Goal: Task Accomplishment & Management: Use online tool/utility

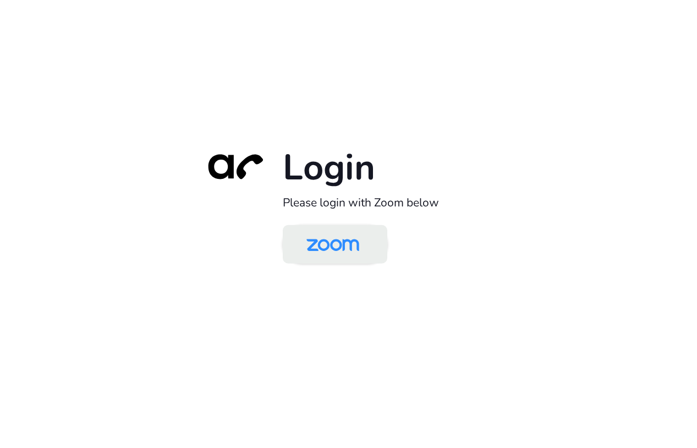
click at [340, 242] on img at bounding box center [333, 245] width 76 height 36
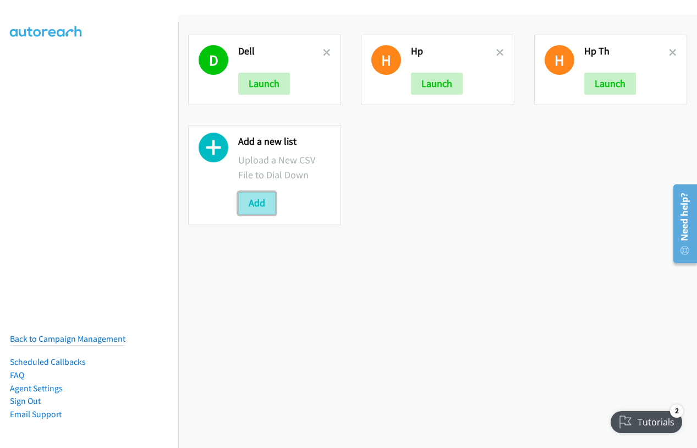
click at [261, 208] on button "Add" at bounding box center [256, 203] width 37 height 22
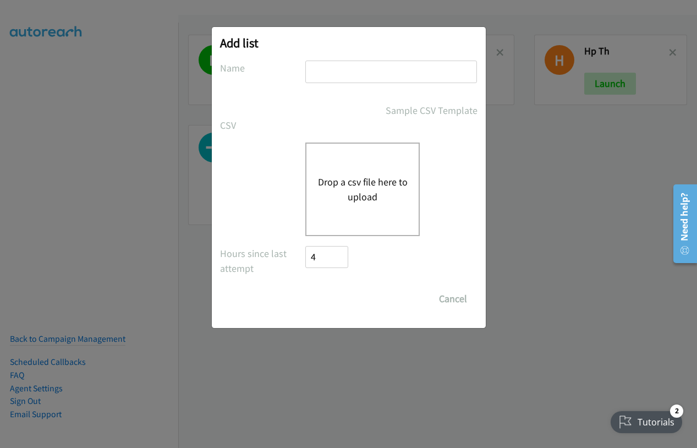
click at [336, 70] on input "text" at bounding box center [391, 72] width 172 height 23
drag, startPoint x: 563, startPoint y: 198, endPoint x: 495, endPoint y: 81, distance: 135.2
click at [562, 191] on div "Add list No phone fields were returned for that Report or List View Please uplo…" at bounding box center [348, 229] width 697 height 438
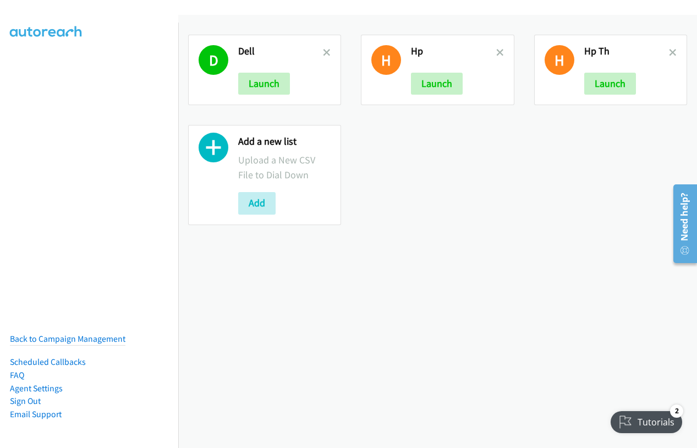
click at [669, 50] on div "H Hp Th Launch" at bounding box center [610, 70] width 153 height 70
click at [669, 53] on icon at bounding box center [673, 54] width 8 height 8
click at [496, 52] on icon at bounding box center [500, 54] width 8 height 8
click at [496, 53] on icon at bounding box center [500, 54] width 8 height 8
click at [325, 51] on icon at bounding box center [327, 54] width 8 height 8
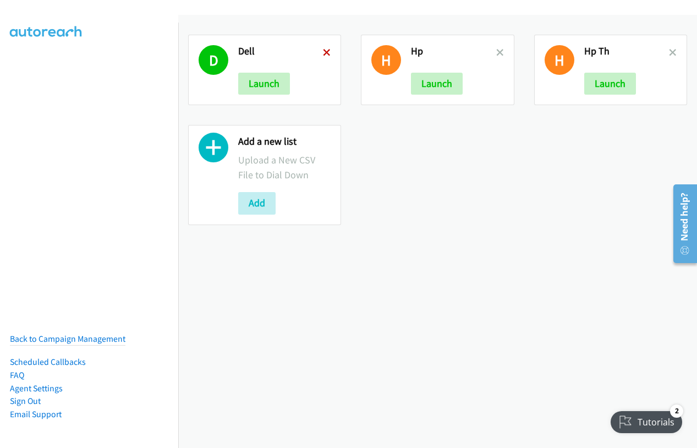
click at [325, 51] on icon at bounding box center [327, 54] width 8 height 8
click at [261, 208] on button "Add" at bounding box center [256, 203] width 37 height 22
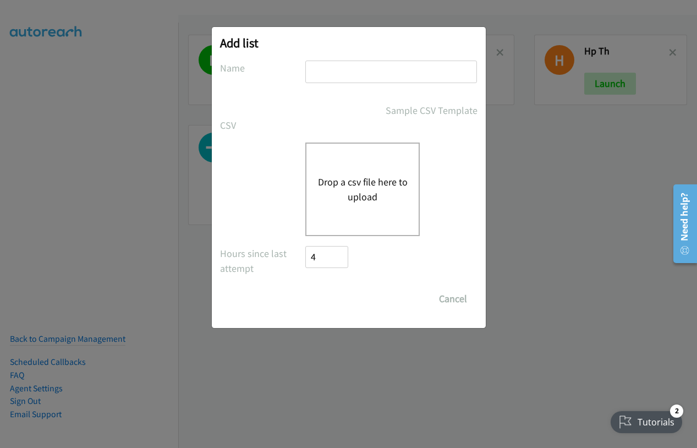
click at [353, 74] on input "text" at bounding box center [391, 72] width 172 height 23
type input "hp th"
click at [352, 190] on button "Drop a csv file here to upload" at bounding box center [363, 189] width 90 height 30
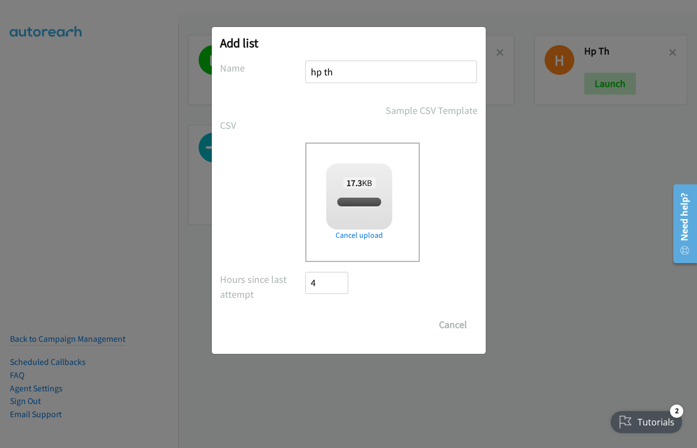
checkbox input "true"
click at [337, 319] on input "Save List" at bounding box center [335, 325] width 58 height 22
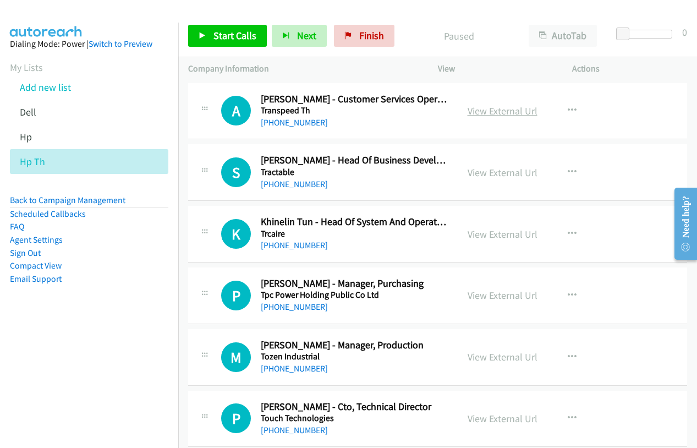
click at [504, 112] on link "View External Url" at bounding box center [503, 111] width 70 height 13
click at [214, 35] on span "Start Calls" at bounding box center [235, 35] width 43 height 13
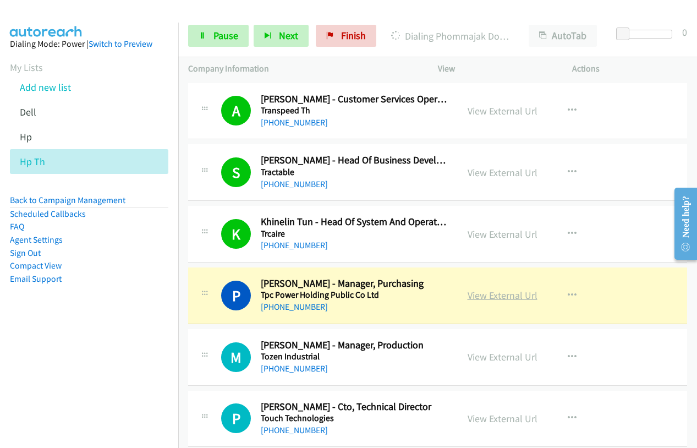
click at [491, 291] on link "View External Url" at bounding box center [503, 295] width 70 height 13
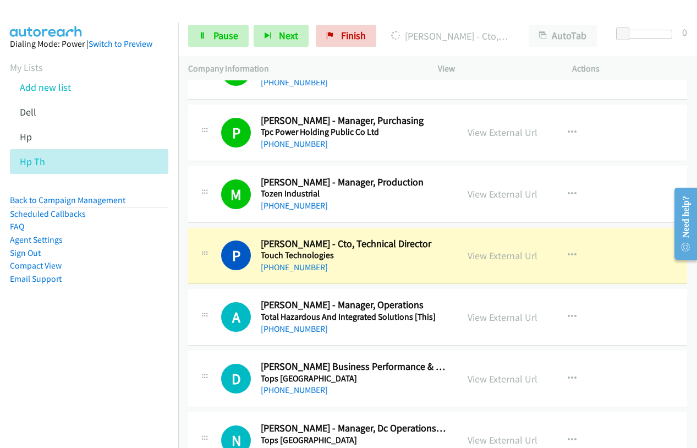
scroll to position [165, 0]
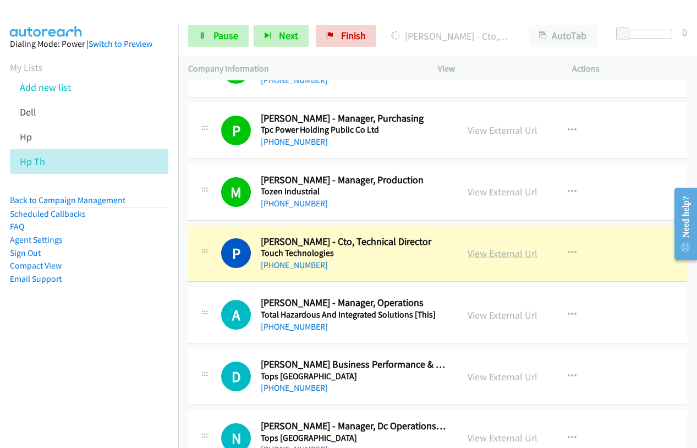
click at [488, 257] on link "View External Url" at bounding box center [503, 253] width 70 height 13
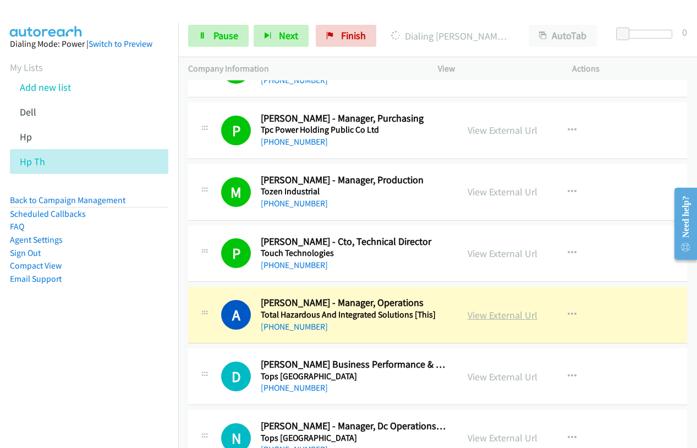
click at [511, 313] on link "View External Url" at bounding box center [503, 315] width 70 height 13
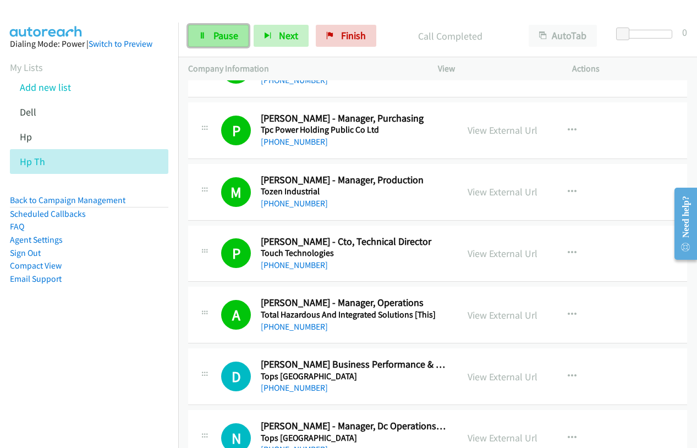
click at [216, 29] on span "Pause" at bounding box center [226, 35] width 25 height 13
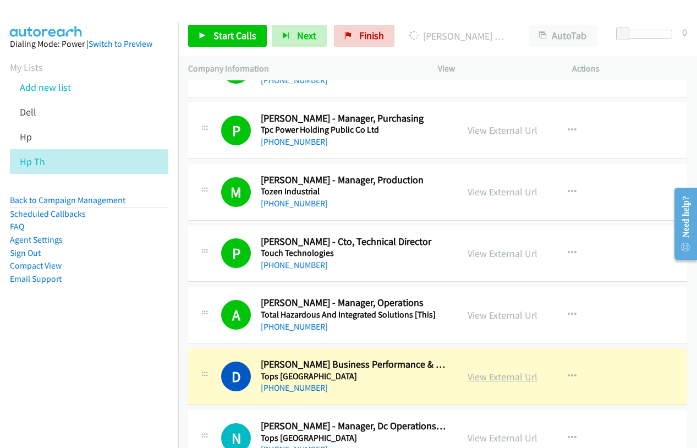
click at [504, 379] on link "View External Url" at bounding box center [503, 376] width 70 height 13
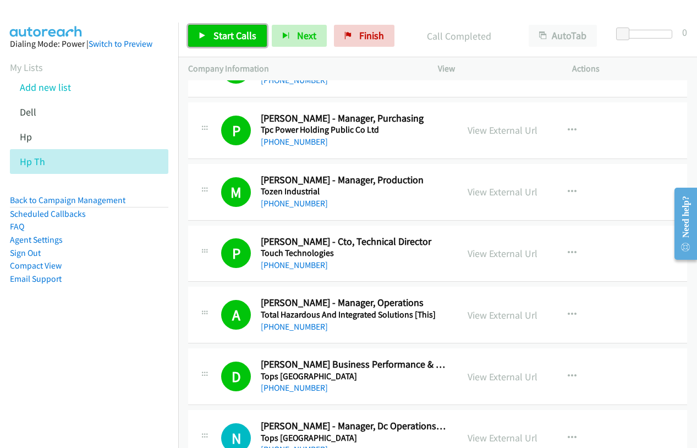
click at [220, 39] on span "Start Calls" at bounding box center [235, 35] width 43 height 13
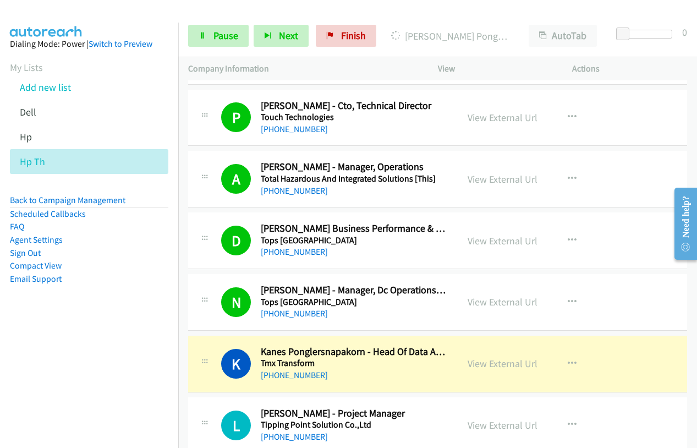
scroll to position [440, 0]
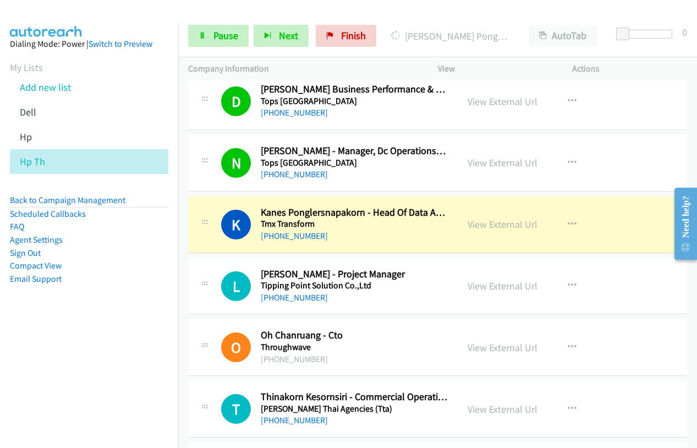
click at [503, 225] on link "View External Url" at bounding box center [503, 224] width 70 height 13
click at [221, 40] on span "Pause" at bounding box center [226, 35] width 25 height 13
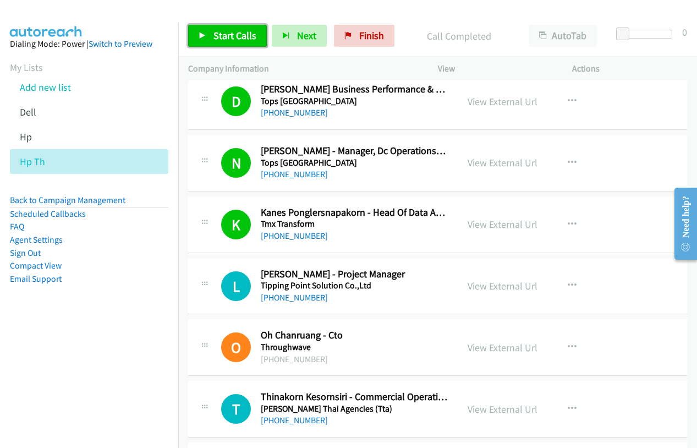
click at [226, 36] on span "Start Calls" at bounding box center [235, 35] width 43 height 13
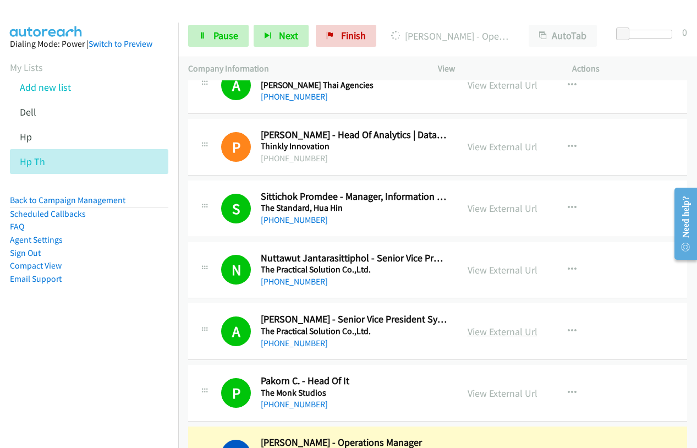
scroll to position [935, 0]
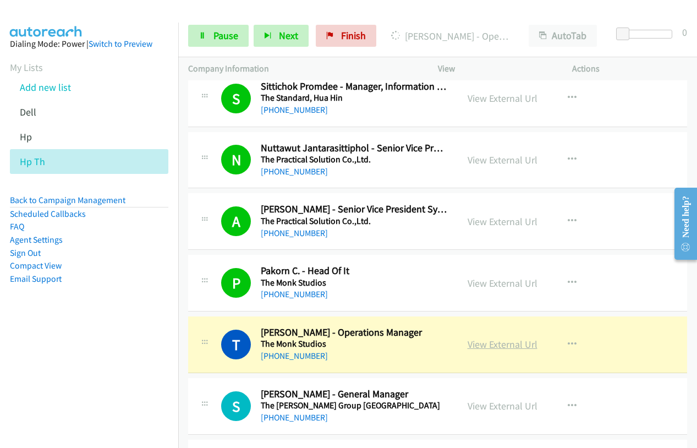
click at [497, 346] on link "View External Url" at bounding box center [503, 344] width 70 height 13
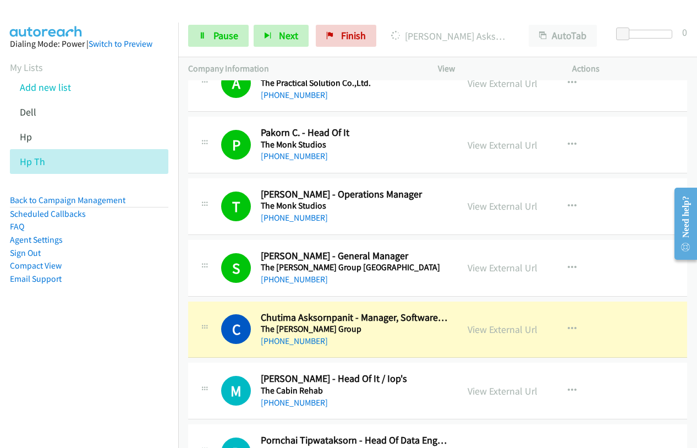
scroll to position [1156, 0]
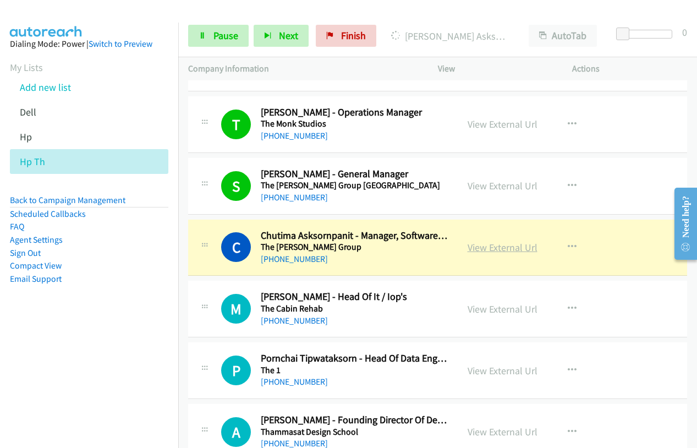
click at [506, 250] on link "View External Url" at bounding box center [503, 247] width 70 height 13
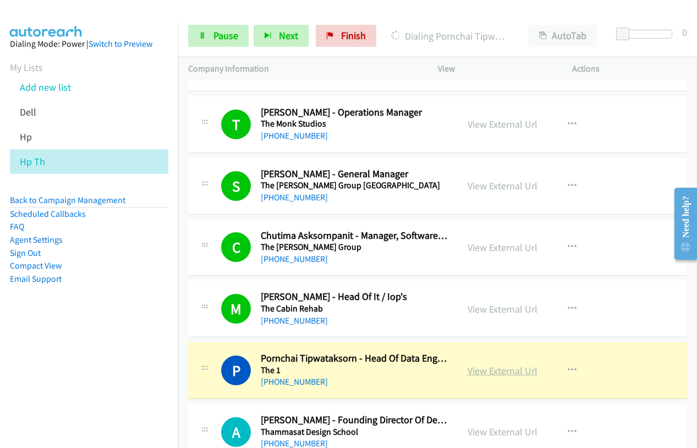
click at [488, 371] on link "View External Url" at bounding box center [503, 370] width 70 height 13
click at [217, 39] on span "Pause" at bounding box center [226, 35] width 25 height 13
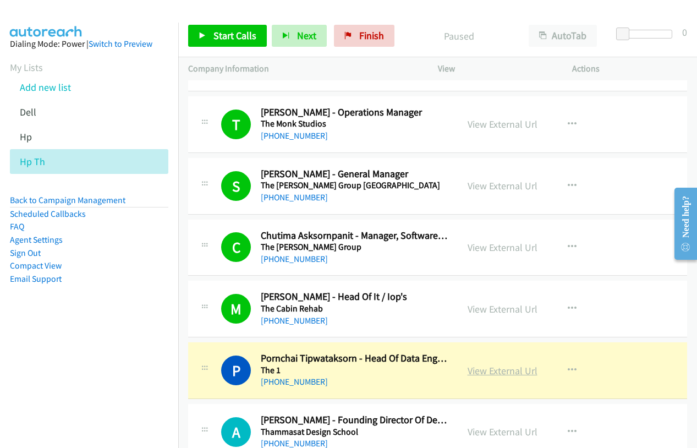
click at [503, 368] on link "View External Url" at bounding box center [503, 370] width 70 height 13
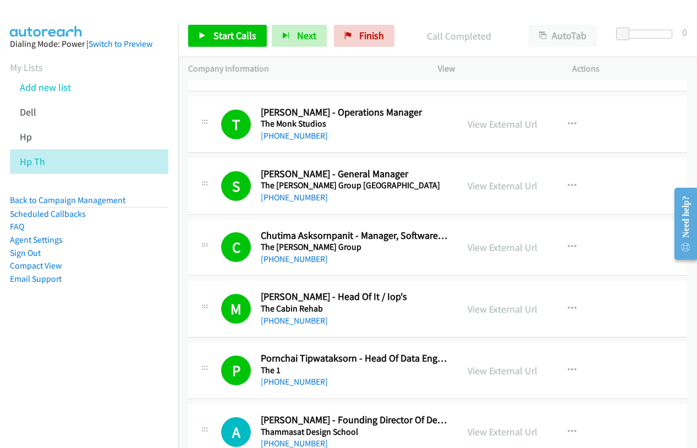
click at [233, 24] on div "Start Calls Pause Next Finish Call Completed AutoTab AutoTab 0" at bounding box center [437, 36] width 519 height 42
click at [234, 26] on link "Start Calls" at bounding box center [227, 36] width 79 height 22
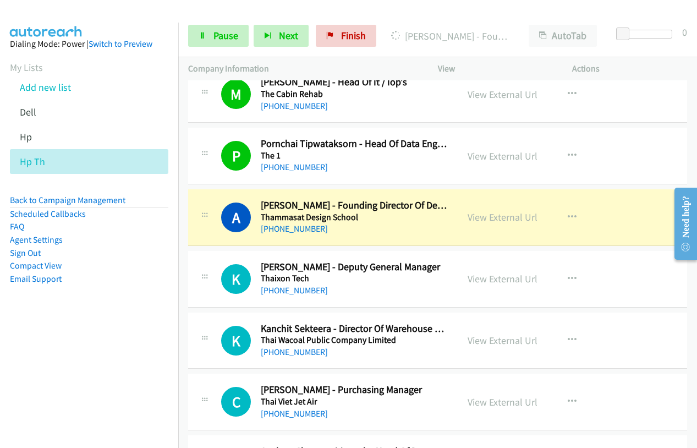
scroll to position [1376, 0]
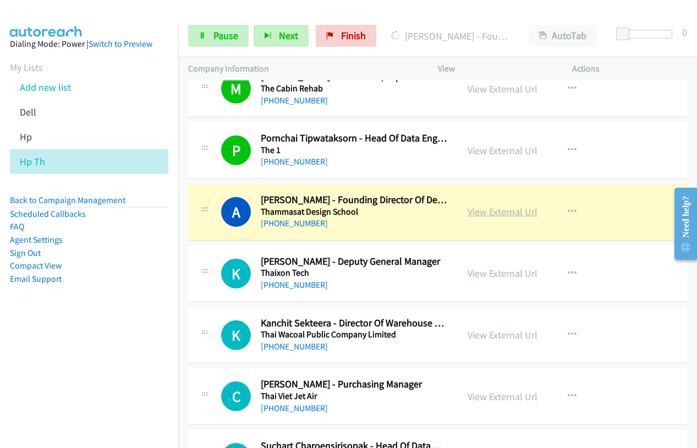
click at [516, 214] on link "View External Url" at bounding box center [503, 211] width 70 height 13
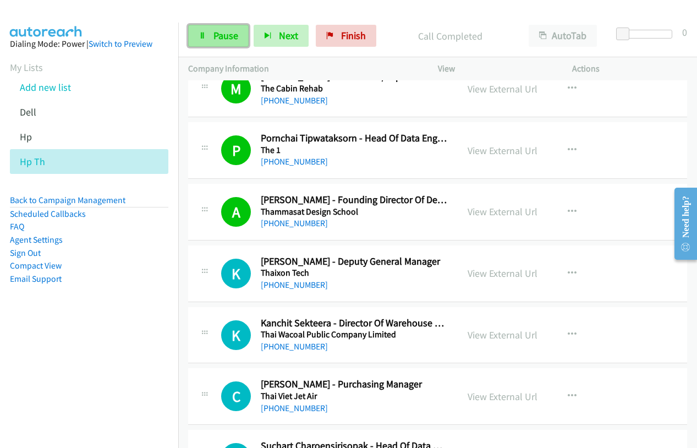
click at [207, 46] on link "Pause" at bounding box center [218, 36] width 61 height 22
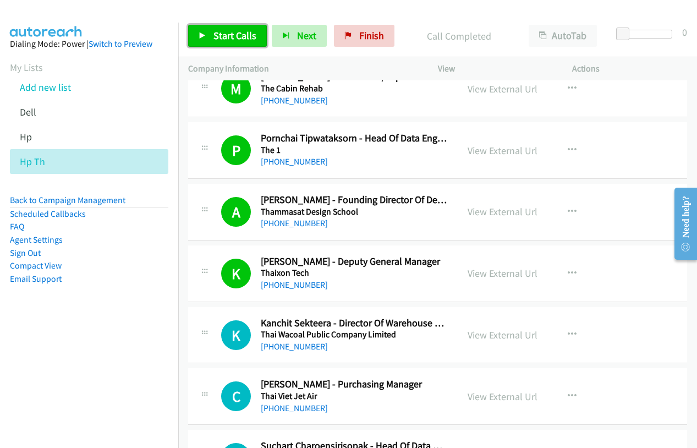
click at [211, 35] on link "Start Calls" at bounding box center [227, 36] width 79 height 22
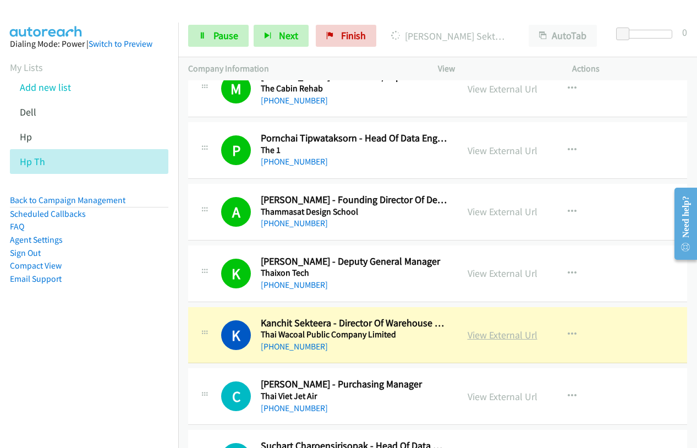
click at [491, 335] on link "View External Url" at bounding box center [503, 335] width 70 height 13
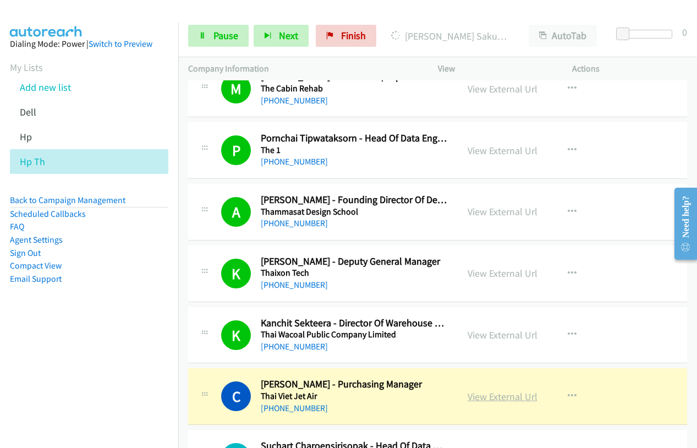
click at [516, 392] on link "View External Url" at bounding box center [503, 396] width 70 height 13
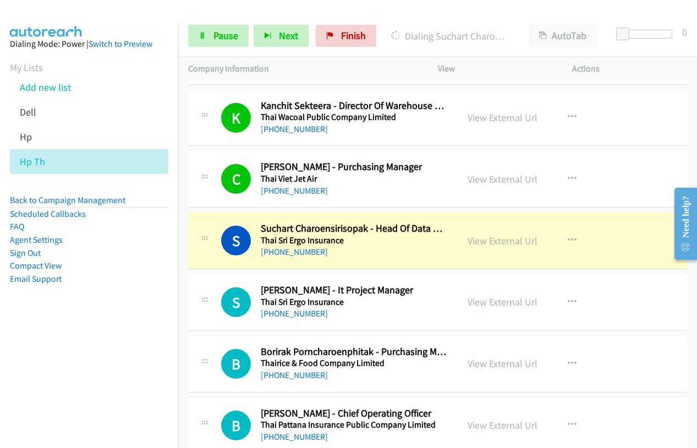
scroll to position [1596, 0]
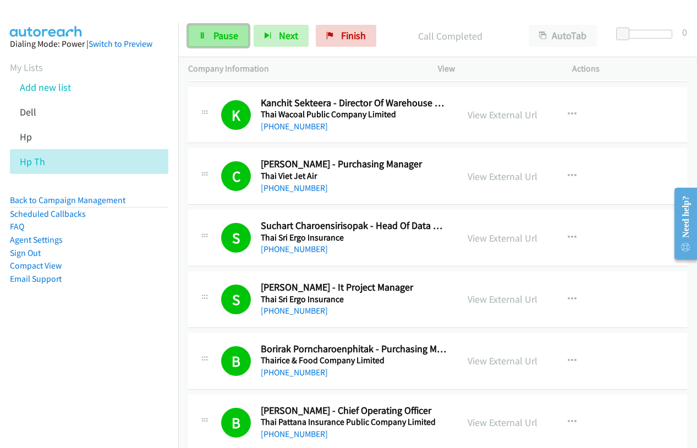
click at [219, 35] on span "Pause" at bounding box center [226, 35] width 25 height 13
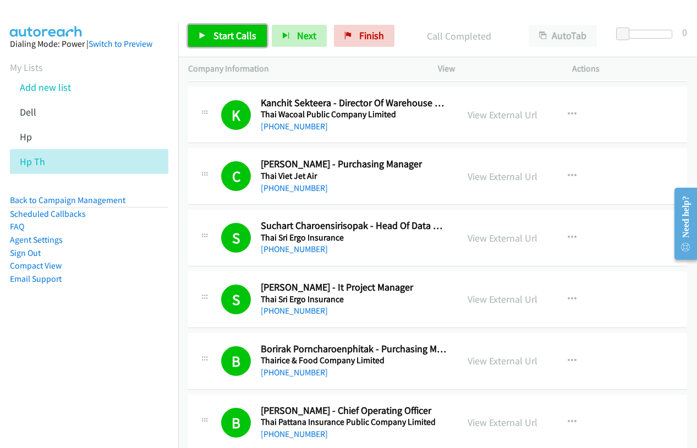
click at [202, 28] on link "Start Calls" at bounding box center [227, 36] width 79 height 22
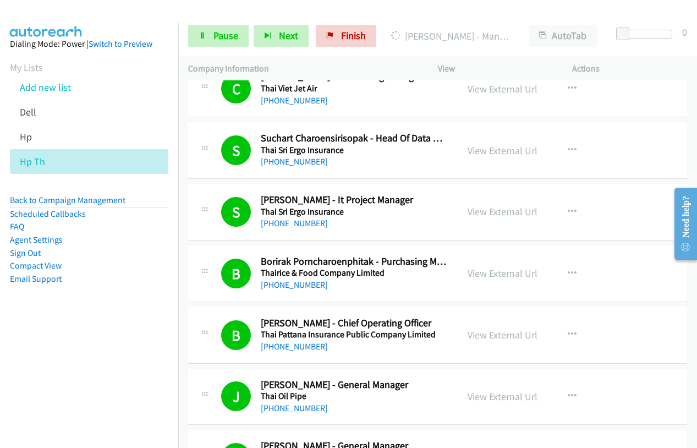
scroll to position [1816, 0]
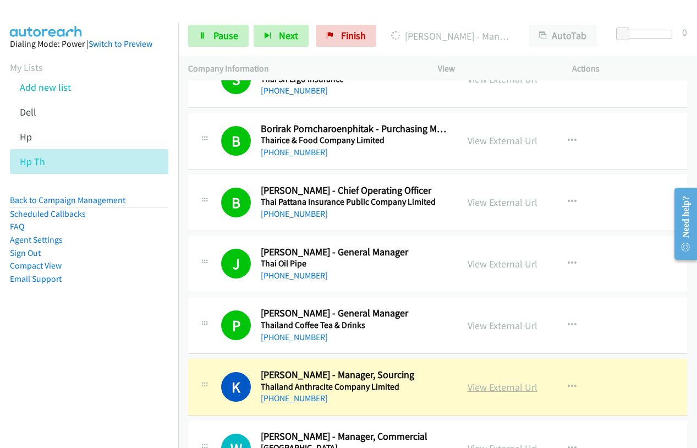
click at [480, 389] on link "View External Url" at bounding box center [503, 387] width 70 height 13
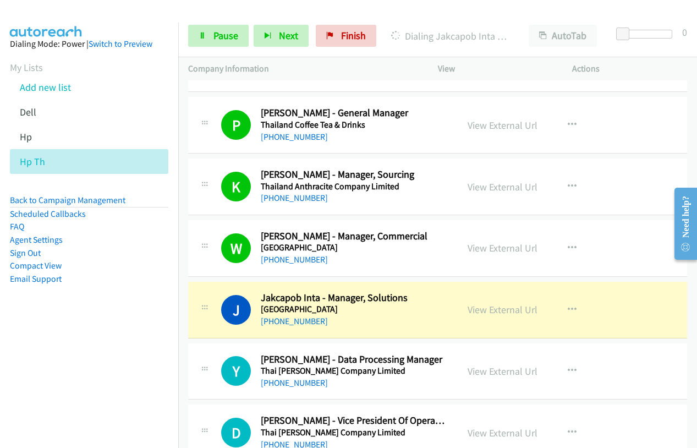
scroll to position [2036, 0]
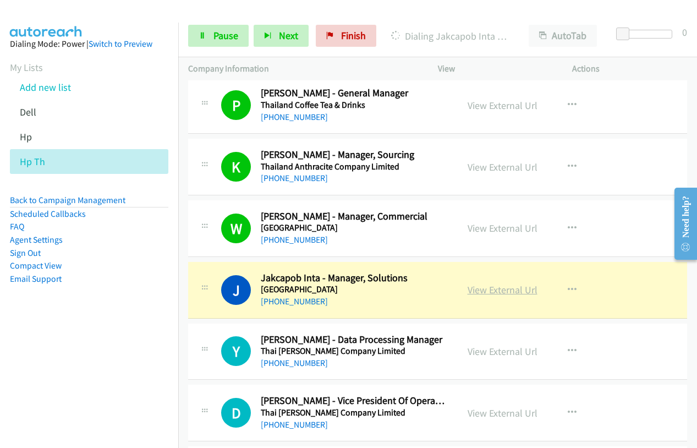
click at [496, 291] on link "View External Url" at bounding box center [503, 289] width 70 height 13
click at [212, 33] on link "Pause" at bounding box center [218, 36] width 61 height 22
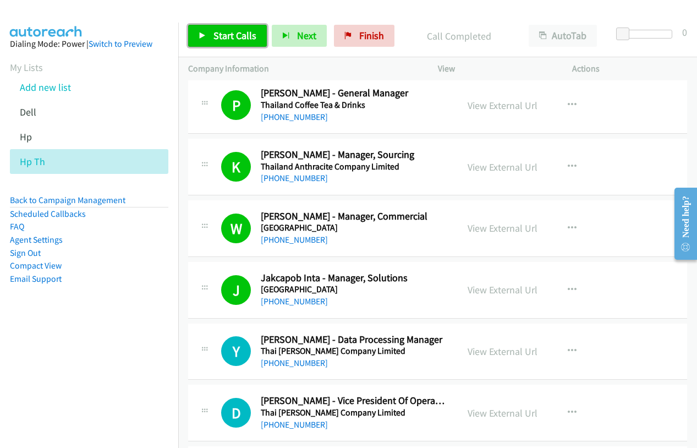
click at [206, 36] on link "Start Calls" at bounding box center [227, 36] width 79 height 22
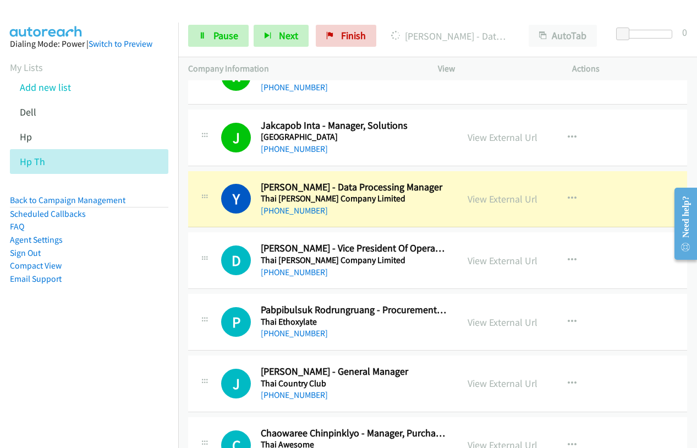
scroll to position [2201, 0]
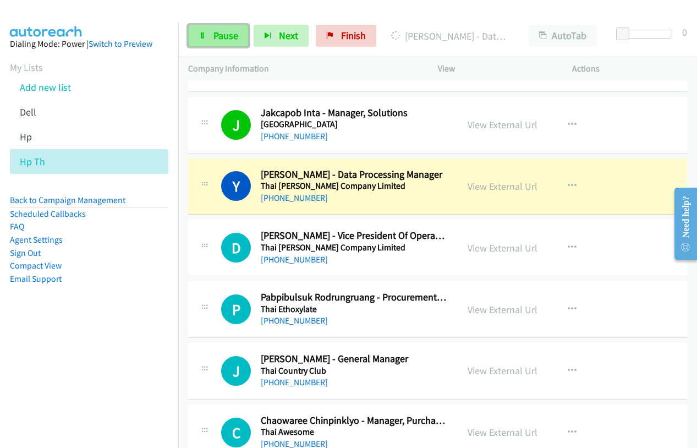
click at [205, 30] on link "Pause" at bounding box center [218, 36] width 61 height 22
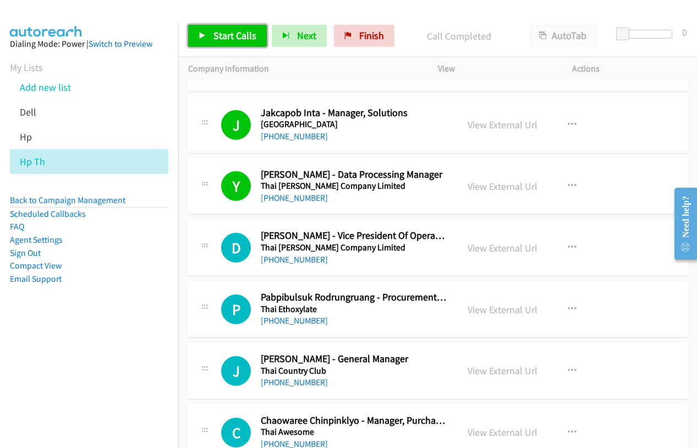
click at [209, 34] on link "Start Calls" at bounding box center [227, 36] width 79 height 22
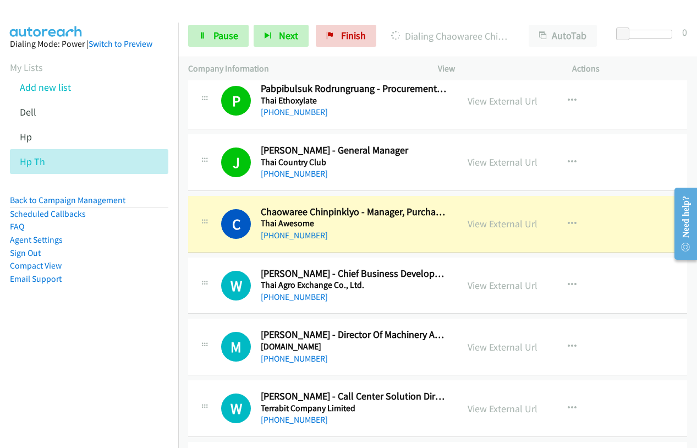
scroll to position [2421, 0]
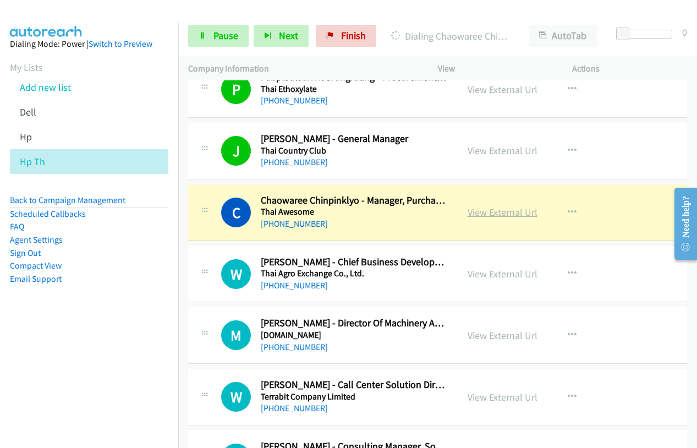
click at [499, 214] on link "View External Url" at bounding box center [503, 212] width 70 height 13
click at [211, 40] on link "Pause" at bounding box center [218, 36] width 61 height 22
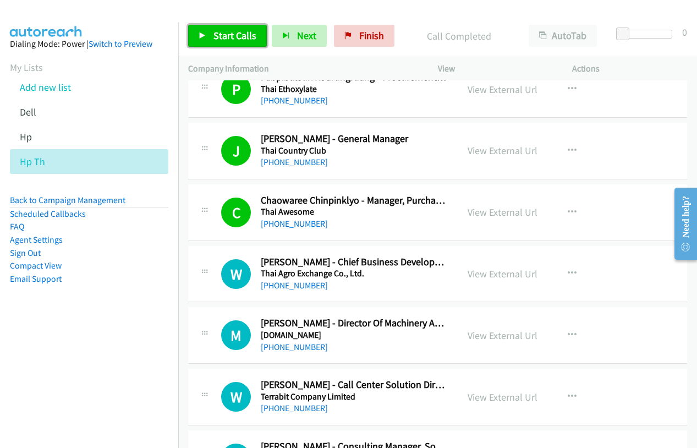
click at [225, 35] on span "Start Calls" at bounding box center [235, 35] width 43 height 13
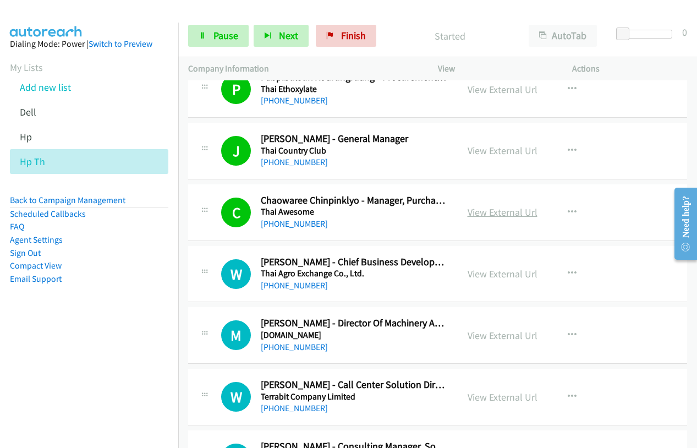
scroll to position [2586, 0]
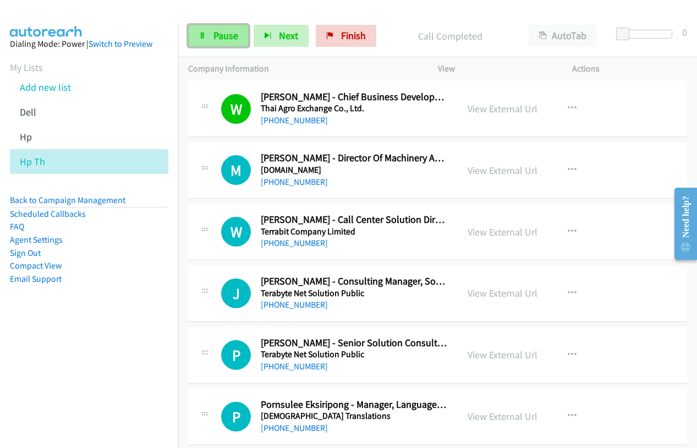
click at [209, 30] on link "Pause" at bounding box center [218, 36] width 61 height 22
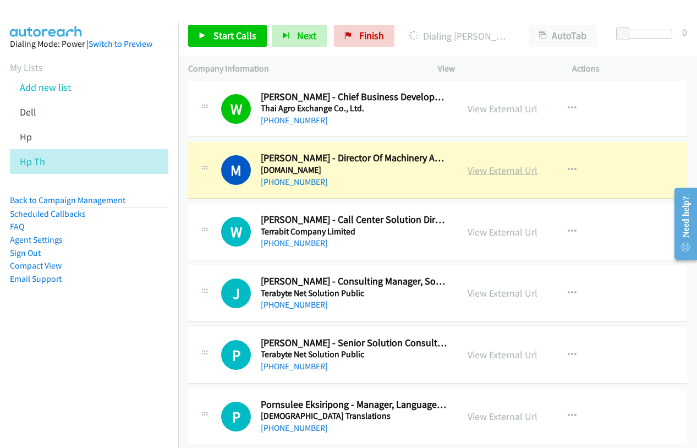
click at [478, 171] on link "View External Url" at bounding box center [503, 170] width 70 height 13
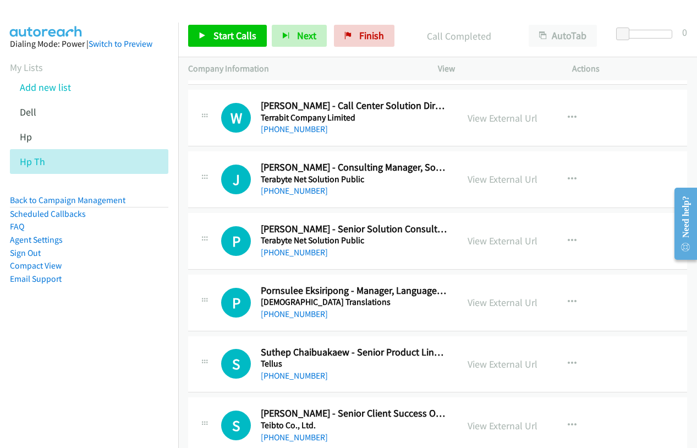
scroll to position [2641, 0]
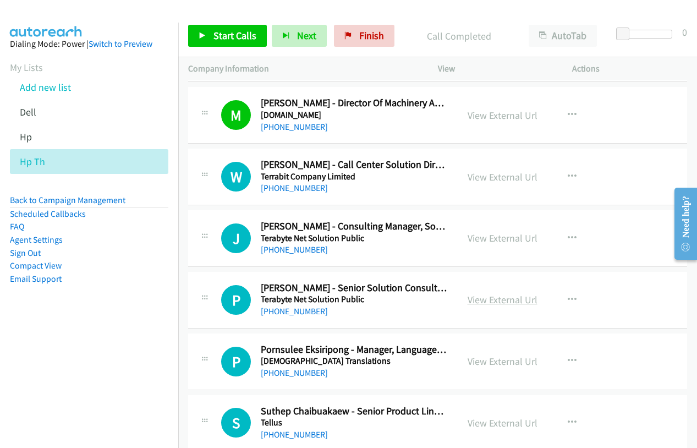
click at [479, 304] on link "View External Url" at bounding box center [503, 299] width 70 height 13
click at [225, 38] on span "Start Calls" at bounding box center [235, 35] width 43 height 13
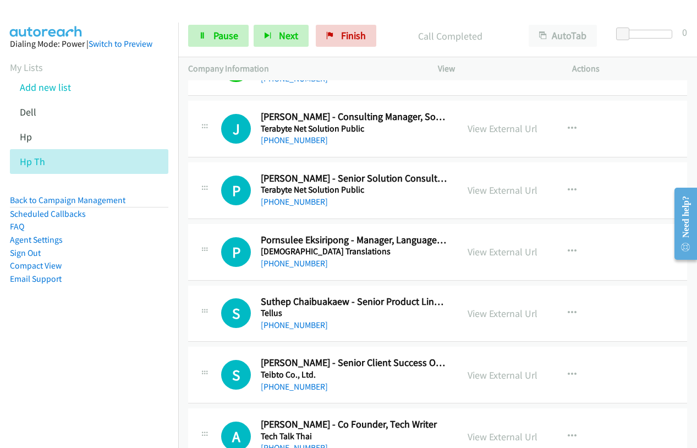
scroll to position [2751, 0]
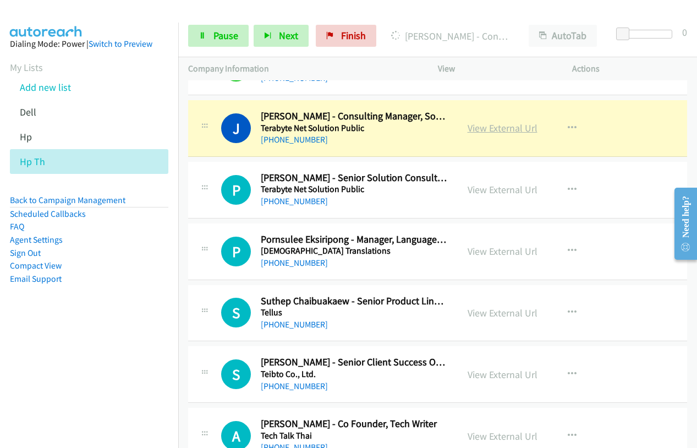
click at [494, 132] on link "View External Url" at bounding box center [503, 128] width 70 height 13
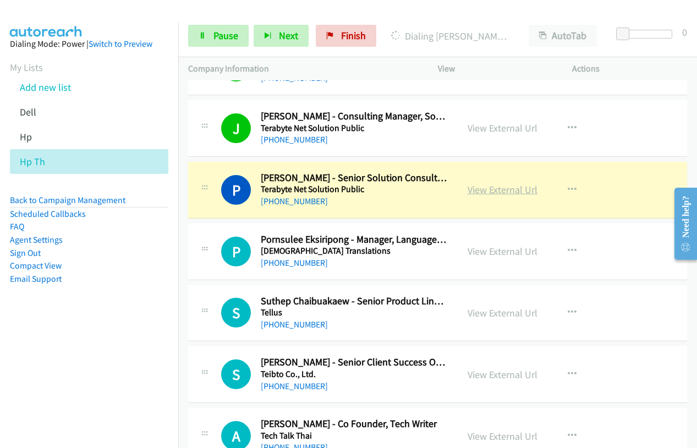
click at [486, 192] on link "View External Url" at bounding box center [503, 189] width 70 height 13
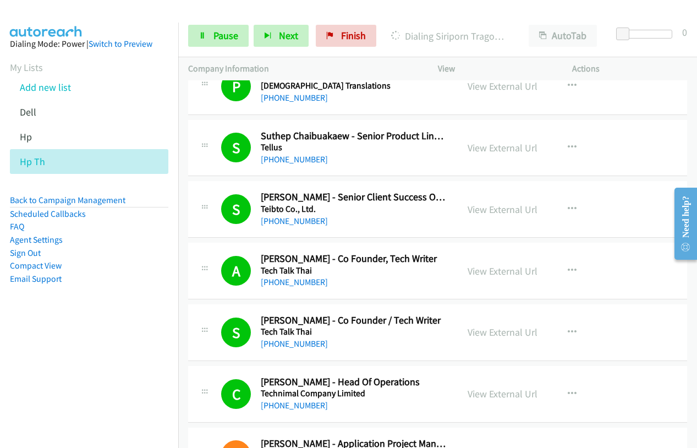
scroll to position [3192, 0]
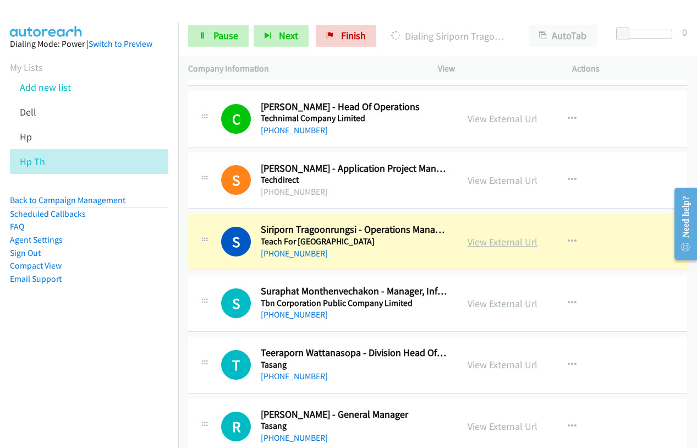
click at [502, 246] on link "View External Url" at bounding box center [503, 242] width 70 height 13
click at [215, 40] on span "Pause" at bounding box center [226, 35] width 25 height 13
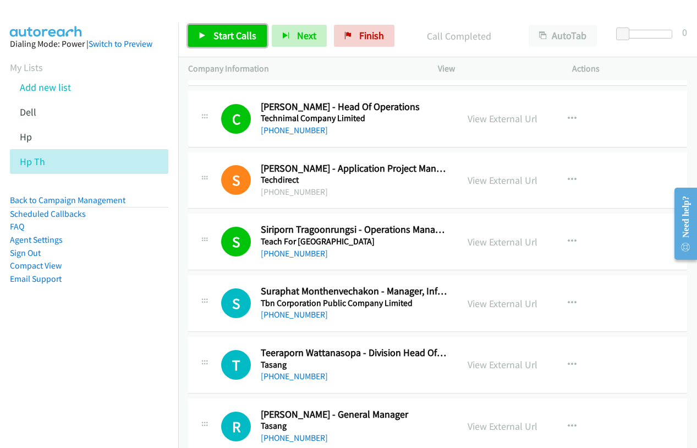
click at [207, 33] on link "Start Calls" at bounding box center [227, 36] width 79 height 22
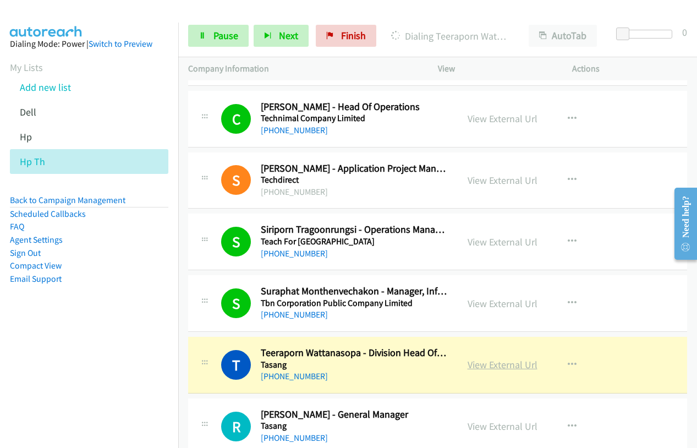
click at [513, 363] on link "View External Url" at bounding box center [503, 364] width 70 height 13
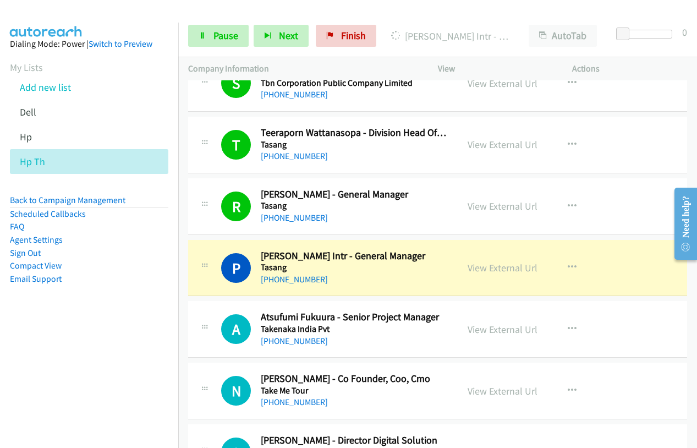
scroll to position [3357, 0]
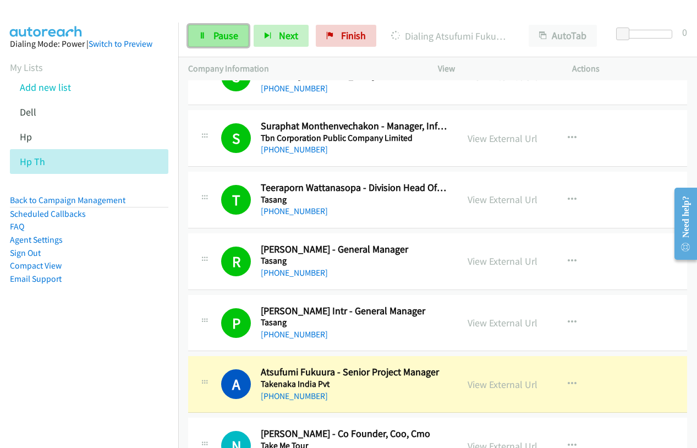
click at [232, 43] on link "Pause" at bounding box center [218, 36] width 61 height 22
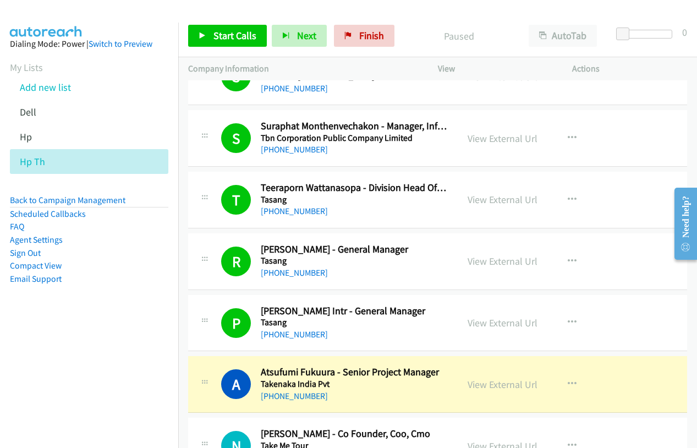
scroll to position [3412, 0]
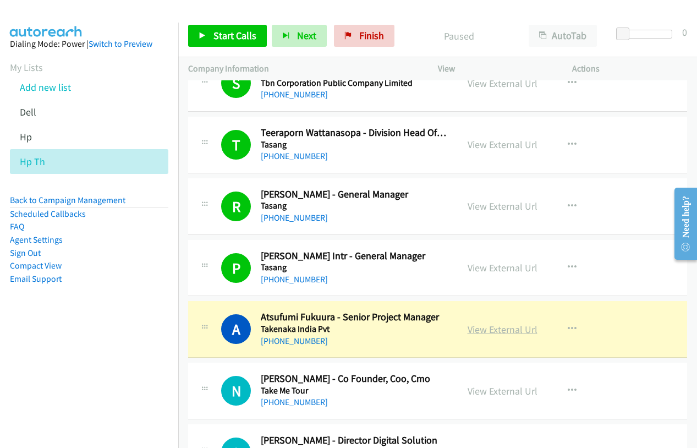
click at [509, 330] on link "View External Url" at bounding box center [503, 329] width 70 height 13
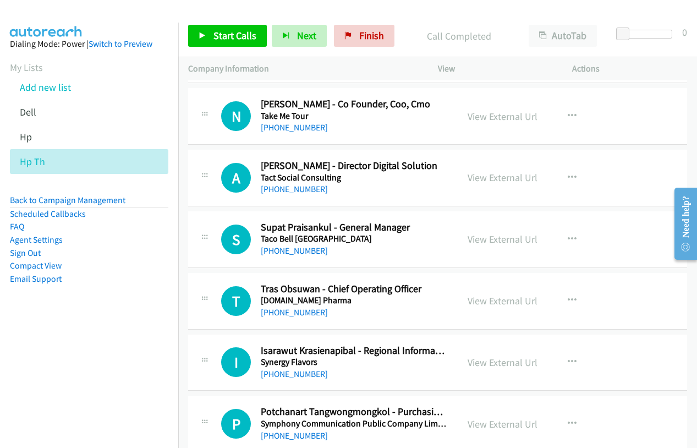
scroll to position [3687, 0]
click at [234, 39] on span "Start Calls" at bounding box center [235, 35] width 43 height 13
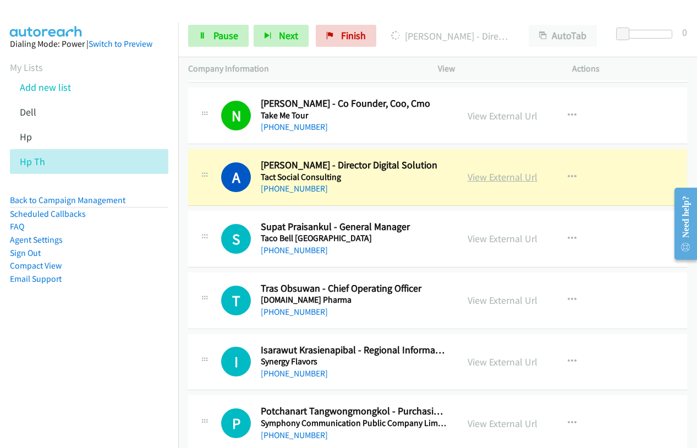
click at [473, 174] on link "View External Url" at bounding box center [503, 177] width 70 height 13
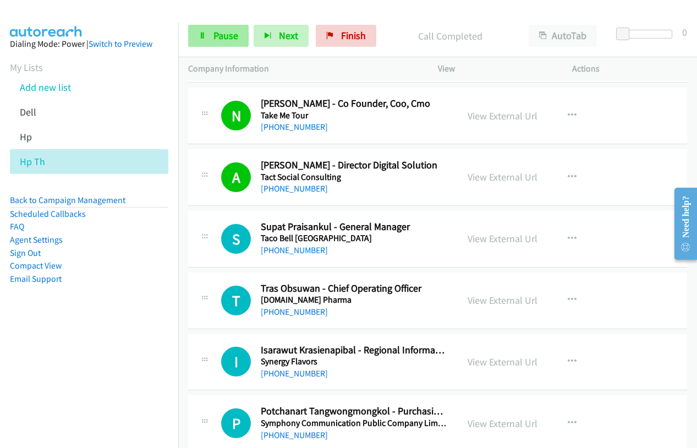
click at [218, 45] on link "Pause" at bounding box center [218, 36] width 61 height 22
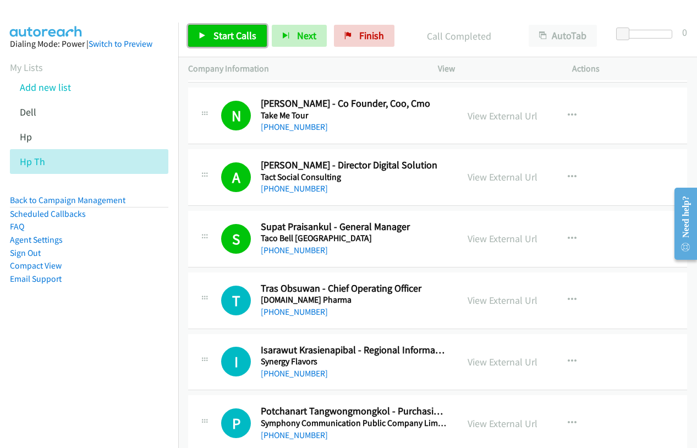
click at [227, 36] on span "Start Calls" at bounding box center [235, 35] width 43 height 13
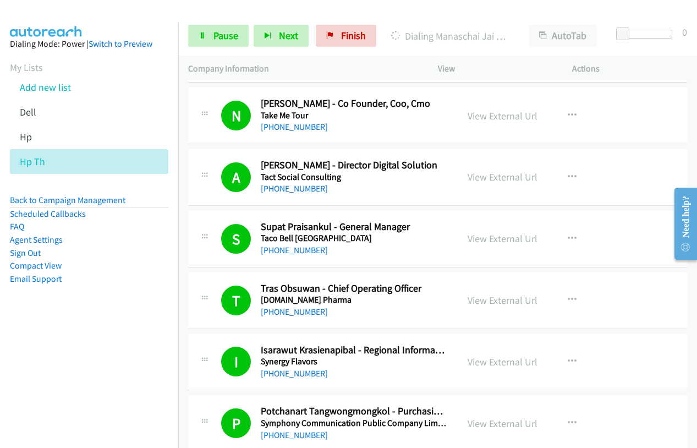
scroll to position [3907, 0]
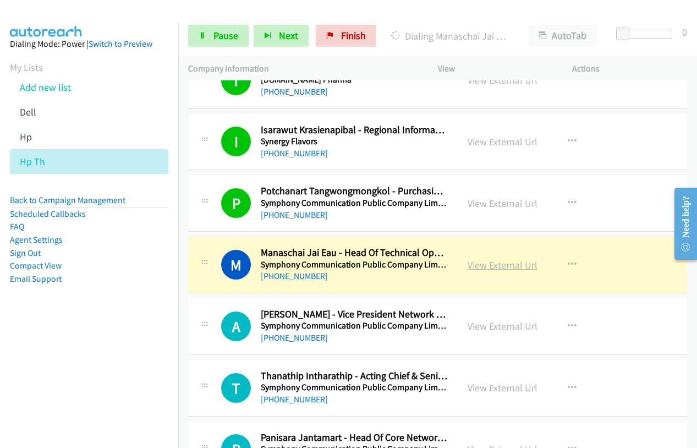
click at [498, 270] on link "View External Url" at bounding box center [503, 265] width 70 height 13
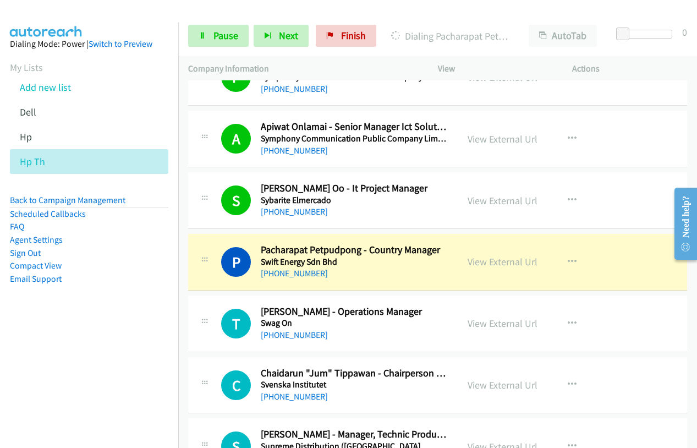
scroll to position [4402, 0]
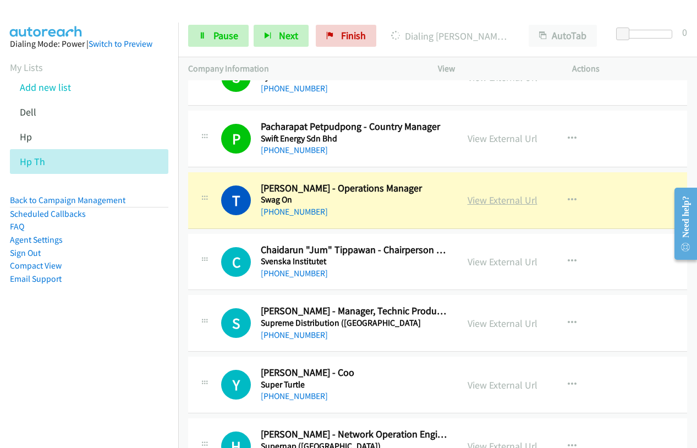
click at [484, 198] on link "View External Url" at bounding box center [503, 200] width 70 height 13
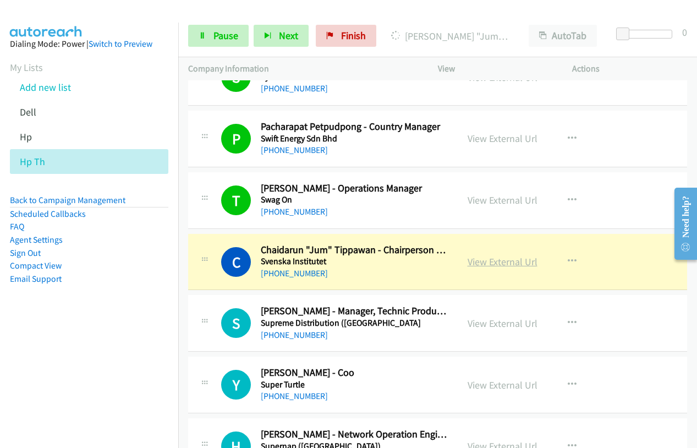
click at [503, 262] on link "View External Url" at bounding box center [503, 261] width 70 height 13
click at [212, 40] on link "Pause" at bounding box center [218, 36] width 61 height 22
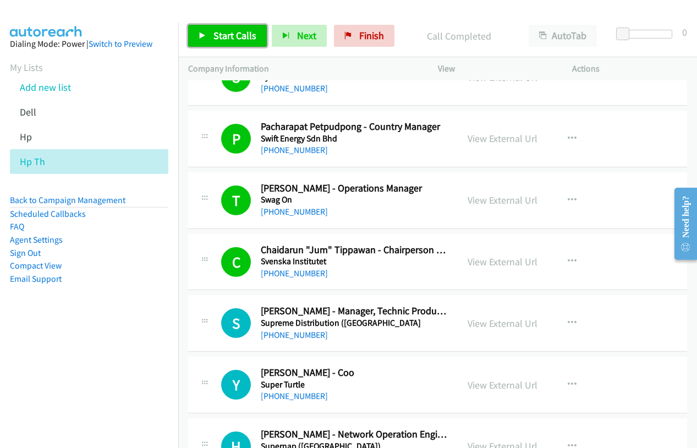
click at [234, 30] on span "Start Calls" at bounding box center [235, 35] width 43 height 13
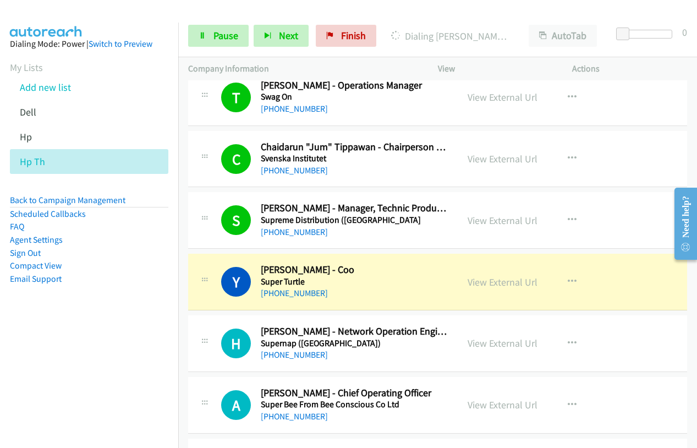
scroll to position [4512, 0]
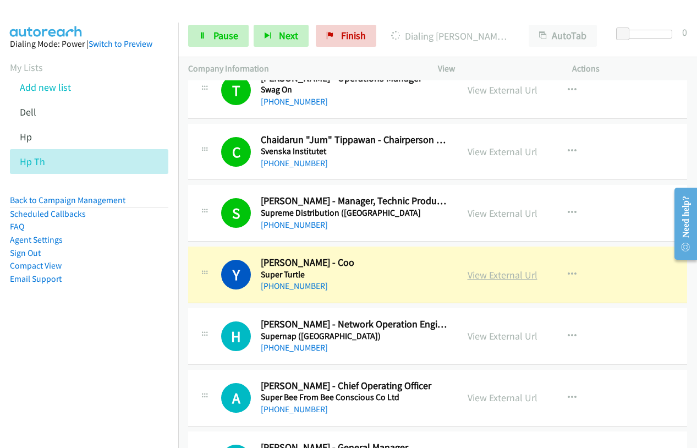
click at [490, 275] on link "View External Url" at bounding box center [503, 275] width 70 height 13
click at [202, 40] on link "Pause" at bounding box center [218, 36] width 61 height 22
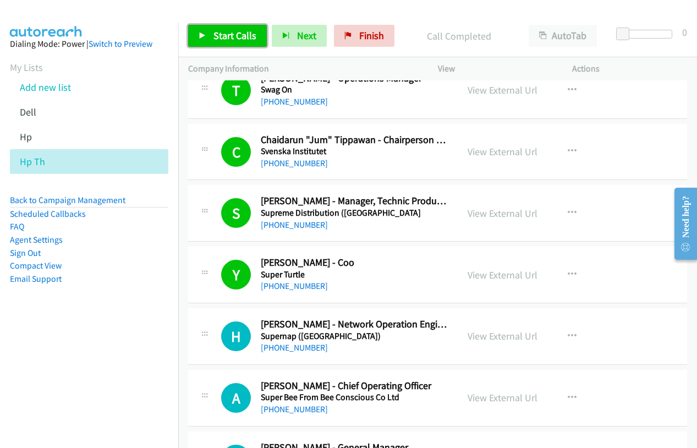
click at [215, 40] on span "Start Calls" at bounding box center [235, 35] width 43 height 13
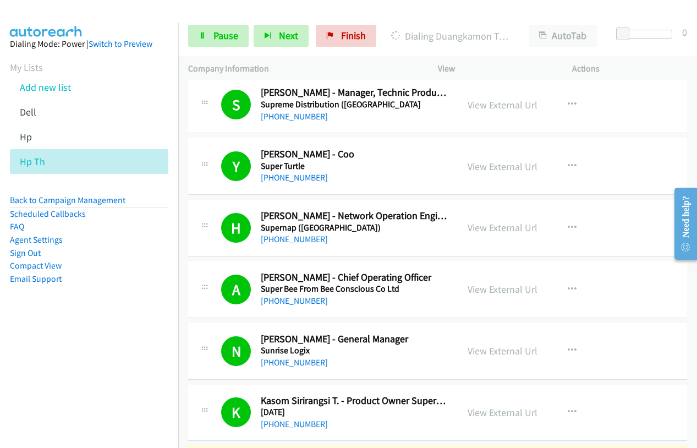
scroll to position [4787, 0]
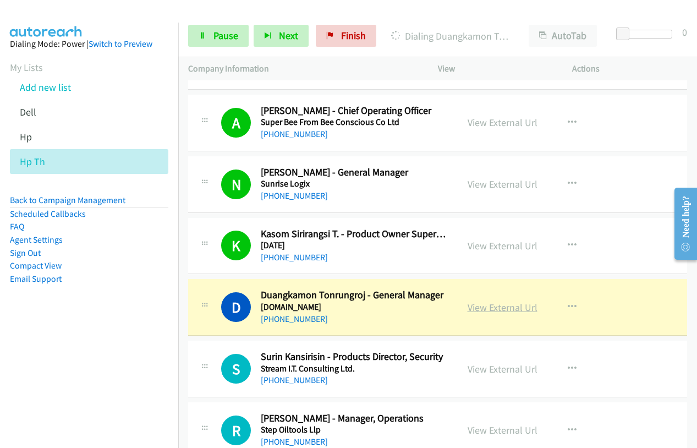
click at [491, 308] on link "View External Url" at bounding box center [503, 307] width 70 height 13
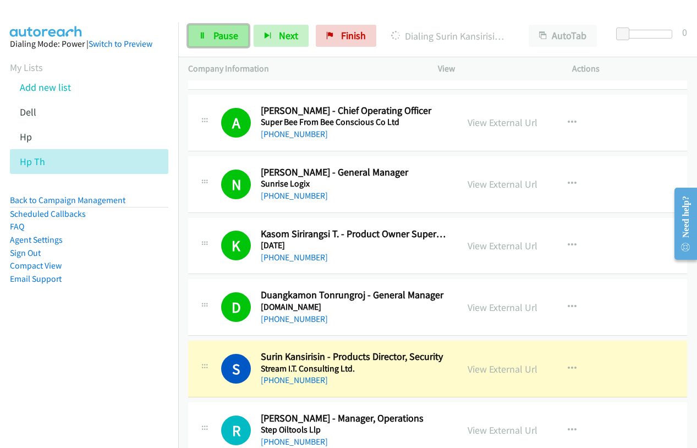
click at [221, 35] on span "Pause" at bounding box center [226, 35] width 25 height 13
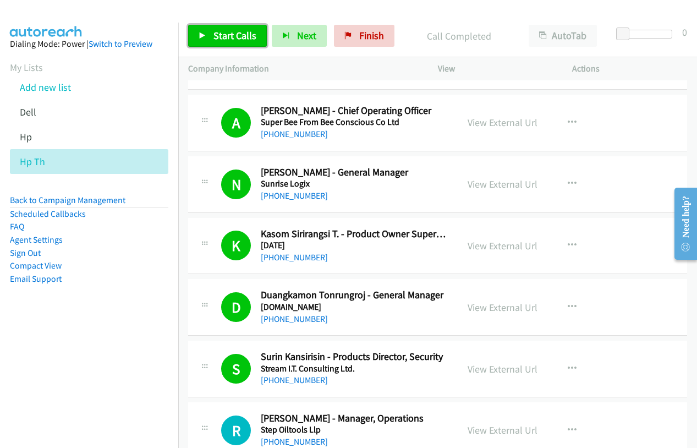
click at [238, 42] on link "Start Calls" at bounding box center [227, 36] width 79 height 22
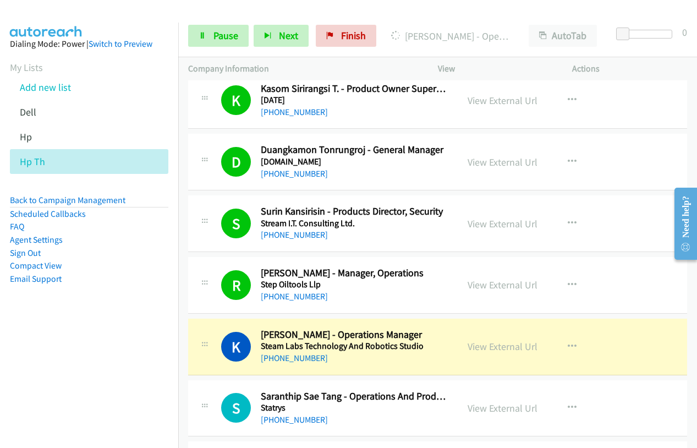
scroll to position [4953, 0]
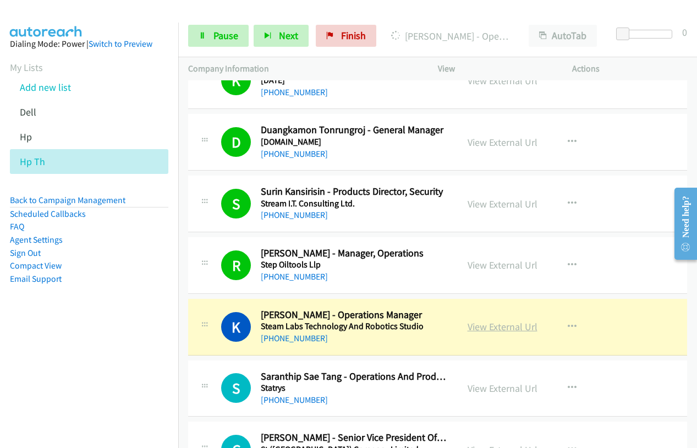
click at [487, 327] on link "View External Url" at bounding box center [503, 326] width 70 height 13
click at [212, 39] on link "Pause" at bounding box center [218, 36] width 61 height 22
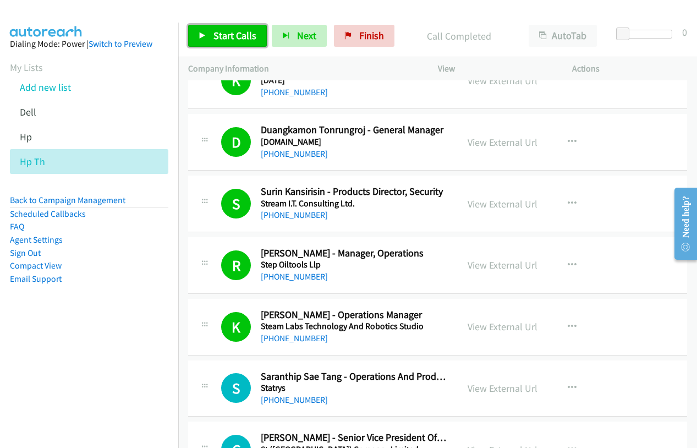
click at [208, 42] on link "Start Calls" at bounding box center [227, 36] width 79 height 22
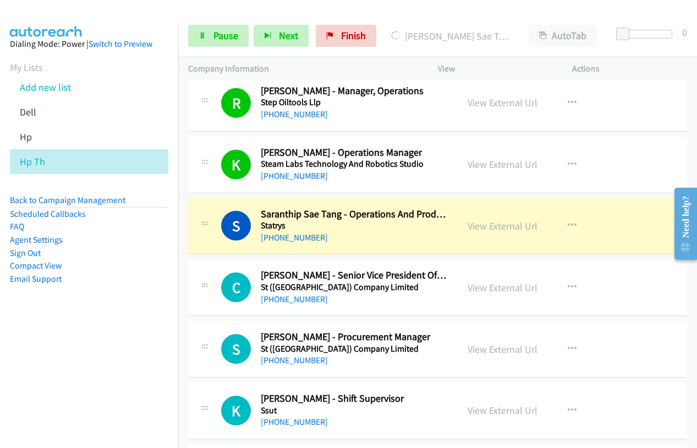
scroll to position [5118, 0]
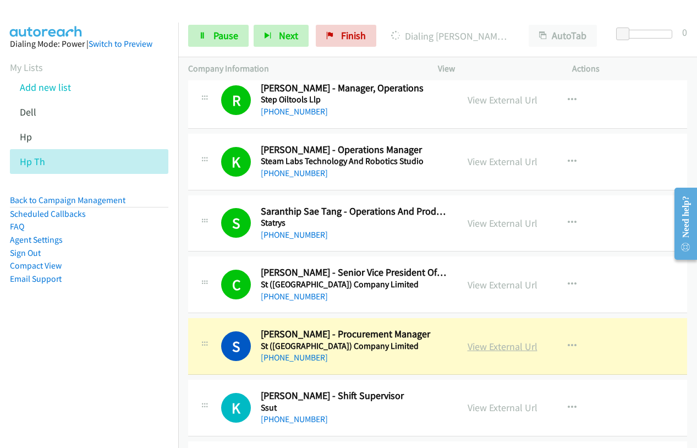
click at [510, 348] on link "View External Url" at bounding box center [503, 346] width 70 height 13
click at [214, 38] on span "Pause" at bounding box center [226, 35] width 25 height 13
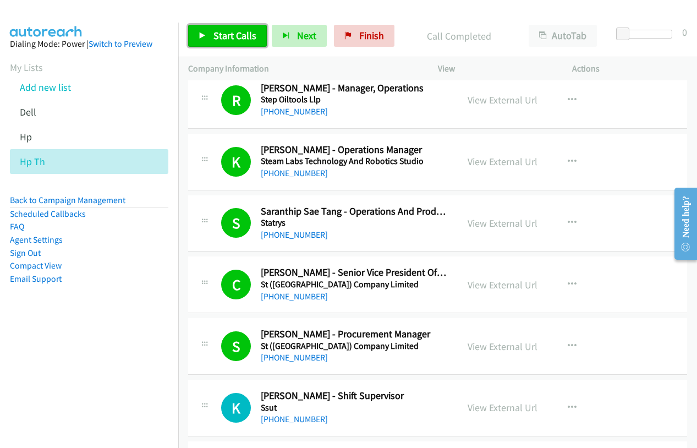
click at [198, 37] on link "Start Calls" at bounding box center [227, 36] width 79 height 22
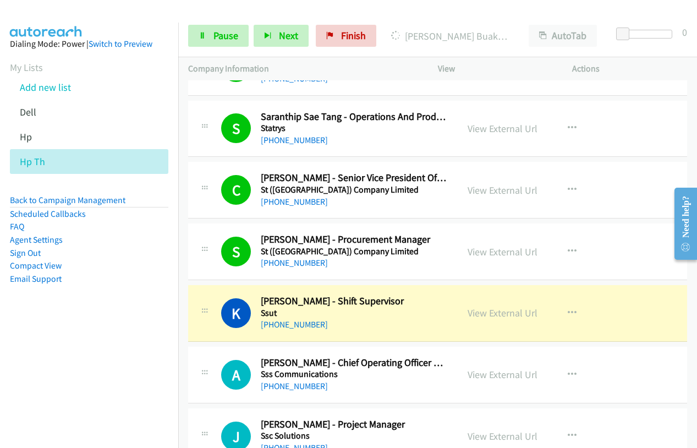
scroll to position [5283, 0]
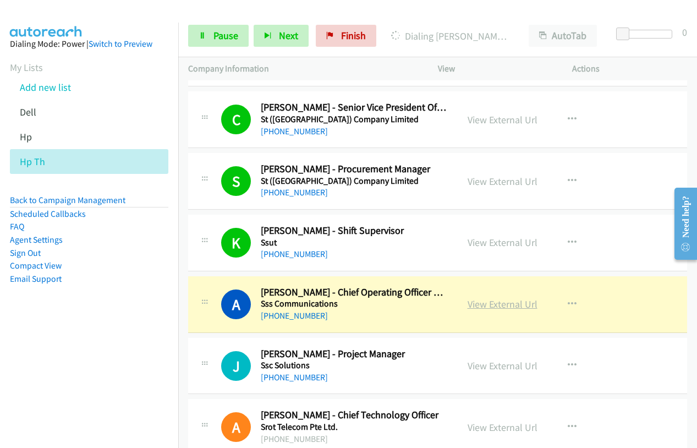
click at [499, 307] on link "View External Url" at bounding box center [503, 304] width 70 height 13
drag, startPoint x: 212, startPoint y: 40, endPoint x: 216, endPoint y: 47, distance: 8.6
click at [212, 40] on link "Pause" at bounding box center [218, 36] width 61 height 22
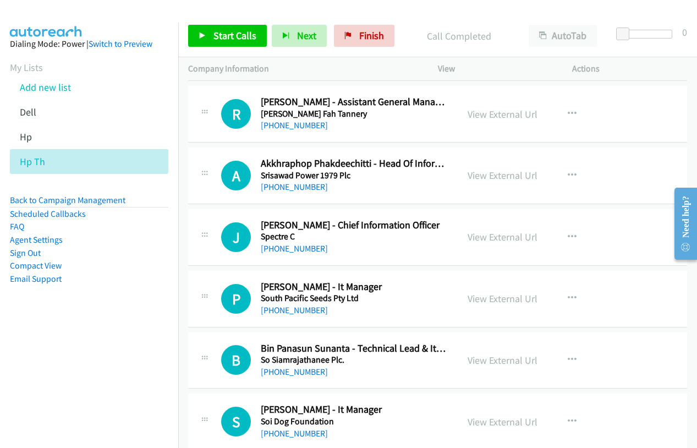
scroll to position [5676, 0]
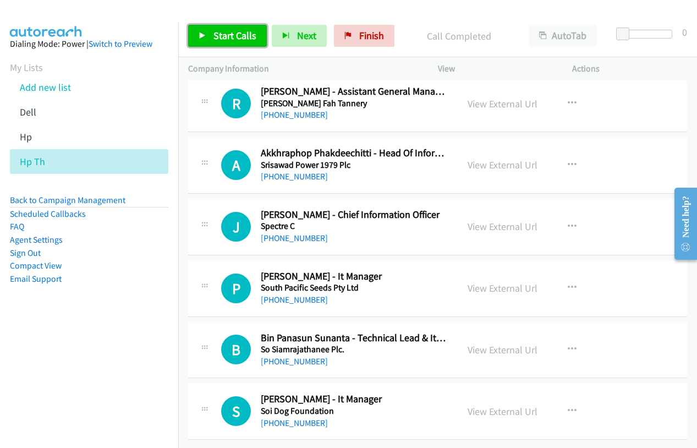
click at [195, 30] on link "Start Calls" at bounding box center [227, 36] width 79 height 22
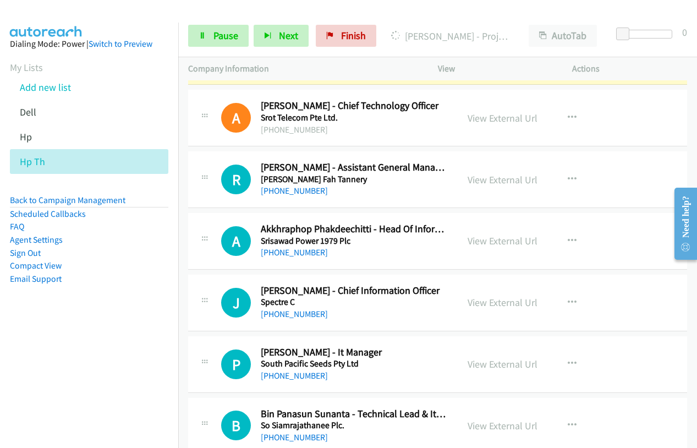
scroll to position [5456, 0]
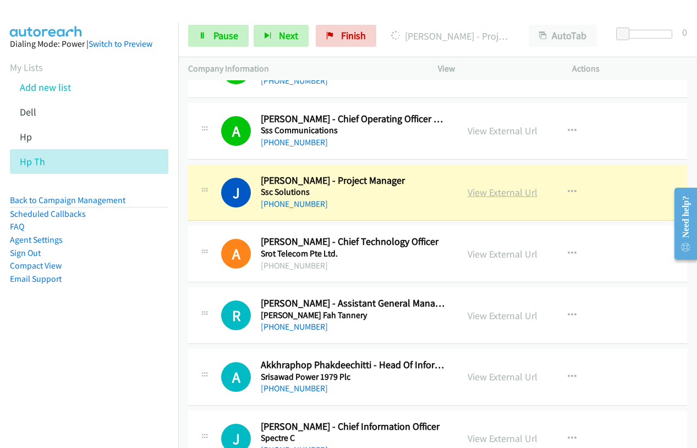
click at [506, 194] on link "View External Url" at bounding box center [503, 192] width 70 height 13
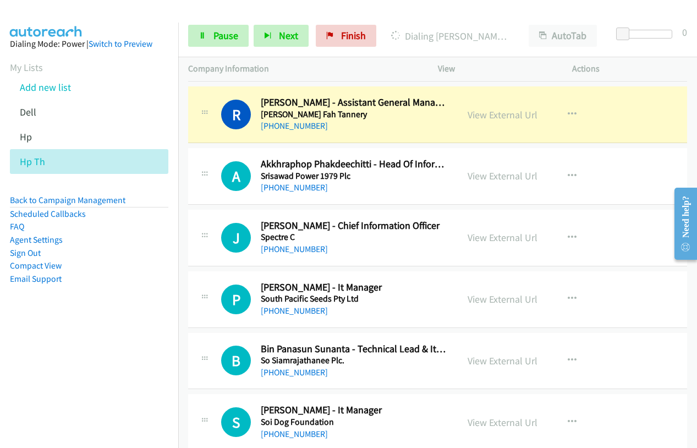
scroll to position [5676, 0]
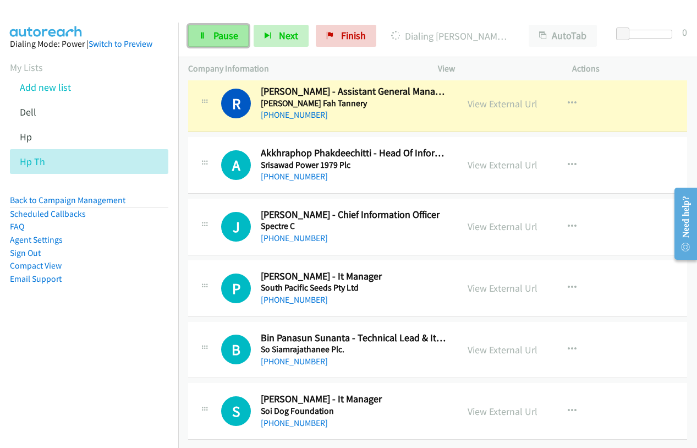
click at [232, 36] on span "Pause" at bounding box center [226, 35] width 25 height 13
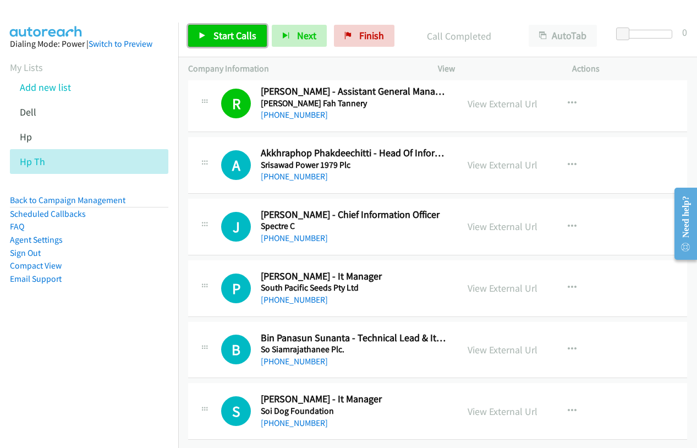
click at [238, 34] on span "Start Calls" at bounding box center [235, 35] width 43 height 13
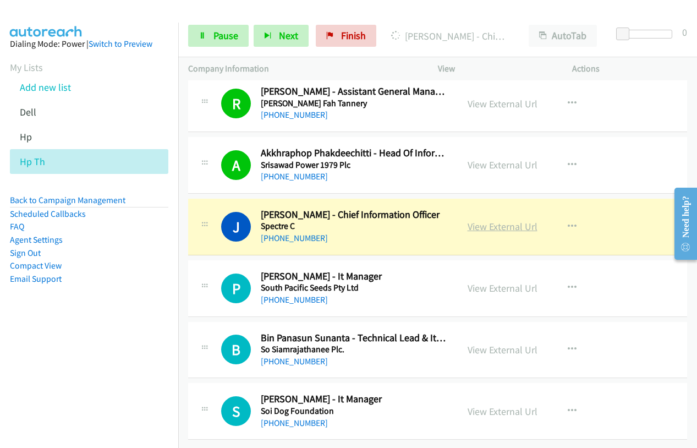
click at [501, 220] on link "View External Url" at bounding box center [503, 226] width 70 height 13
click at [228, 36] on span "Pause" at bounding box center [226, 35] width 25 height 13
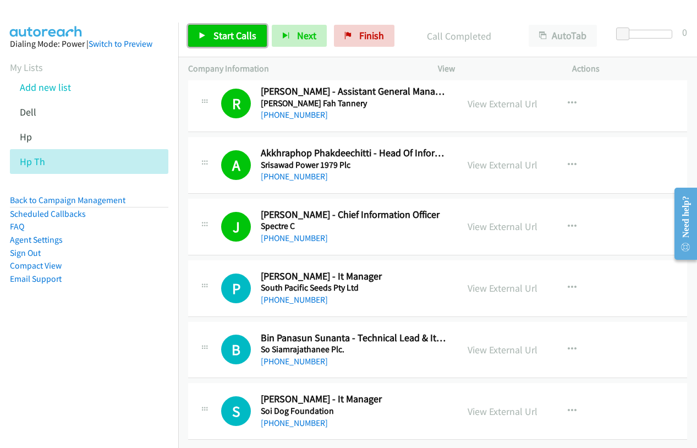
click at [214, 38] on span "Start Calls" at bounding box center [235, 35] width 43 height 13
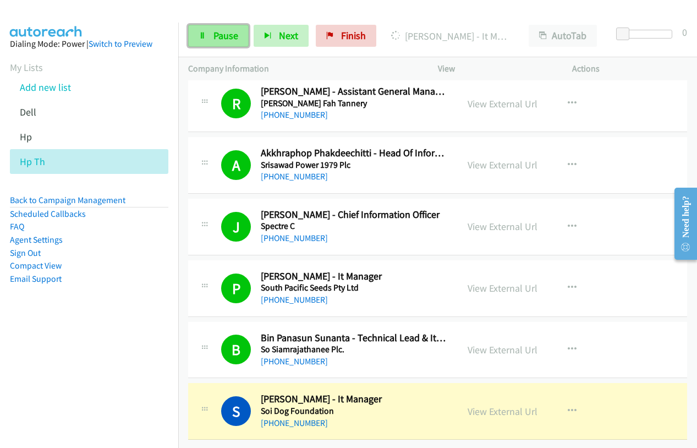
click at [220, 37] on span "Pause" at bounding box center [226, 35] width 25 height 13
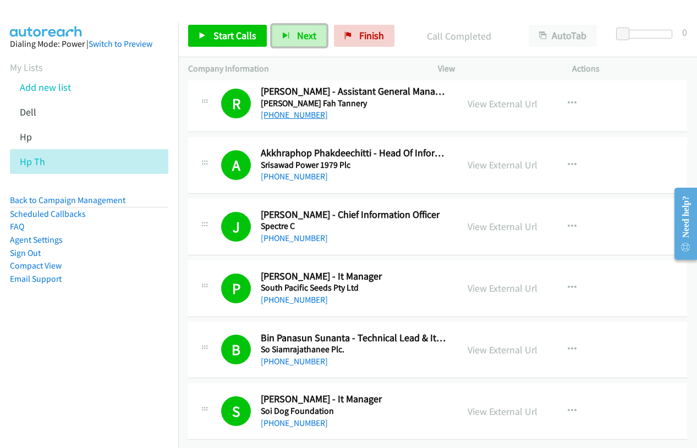
drag, startPoint x: 282, startPoint y: 34, endPoint x: 273, endPoint y: 102, distance: 68.8
click at [282, 0] on div "Start Calls Pause Next Finish Call Completed AutoTab AutoTab 0 Company Informat…" at bounding box center [348, 0] width 697 height 0
click at [216, 47] on link "Start Calls" at bounding box center [227, 36] width 79 height 22
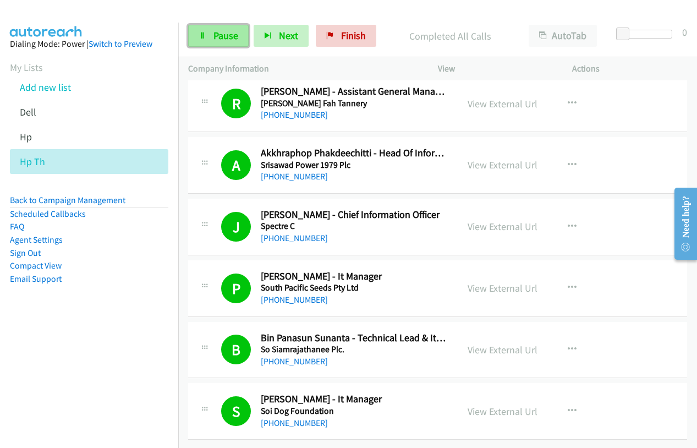
click at [200, 39] on icon at bounding box center [203, 36] width 8 height 8
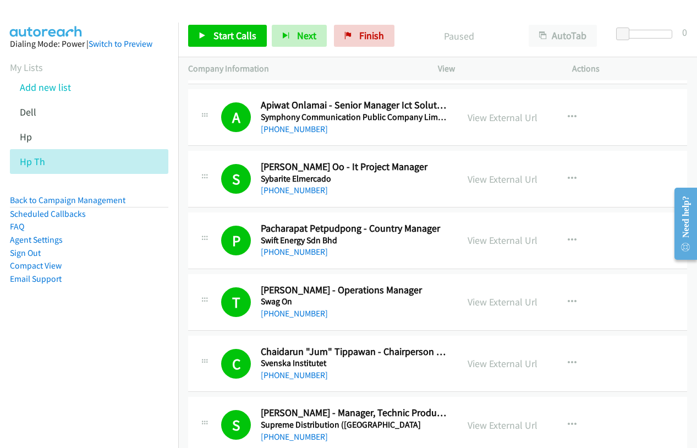
scroll to position [4356, 0]
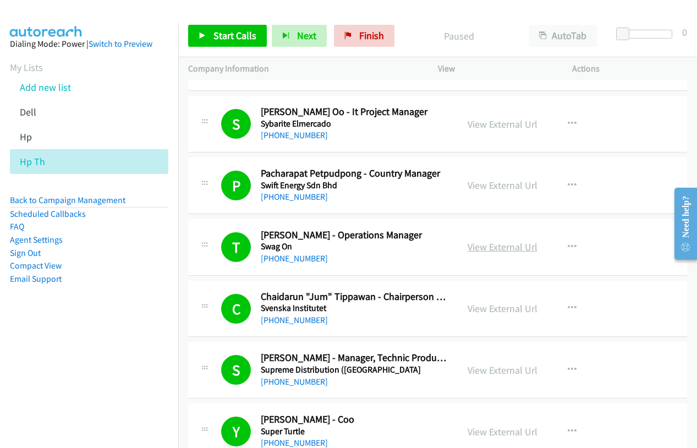
click at [473, 245] on link "View External Url" at bounding box center [503, 246] width 70 height 13
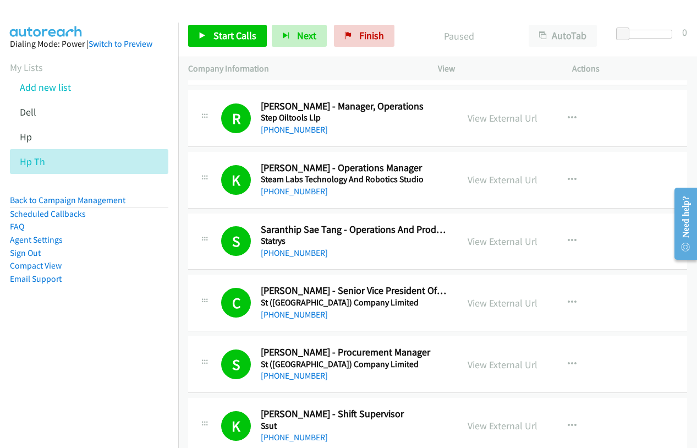
scroll to position [5126, 0]
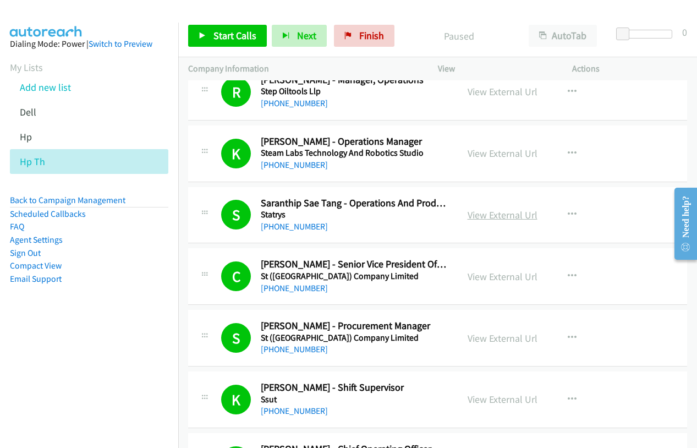
click at [474, 211] on link "View External Url" at bounding box center [503, 215] width 70 height 13
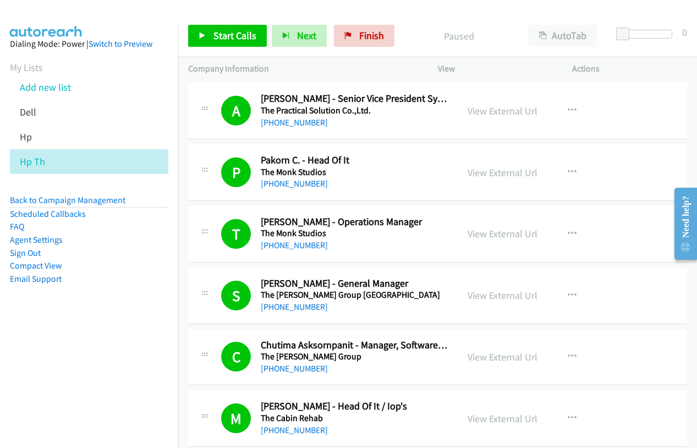
scroll to position [1054, 0]
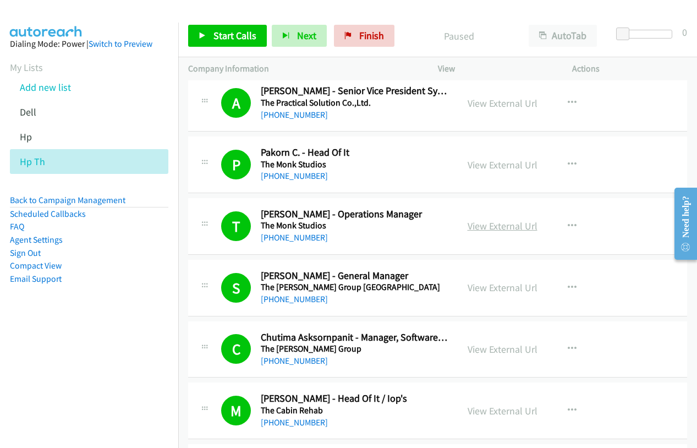
click at [478, 225] on link "View External Url" at bounding box center [503, 226] width 70 height 13
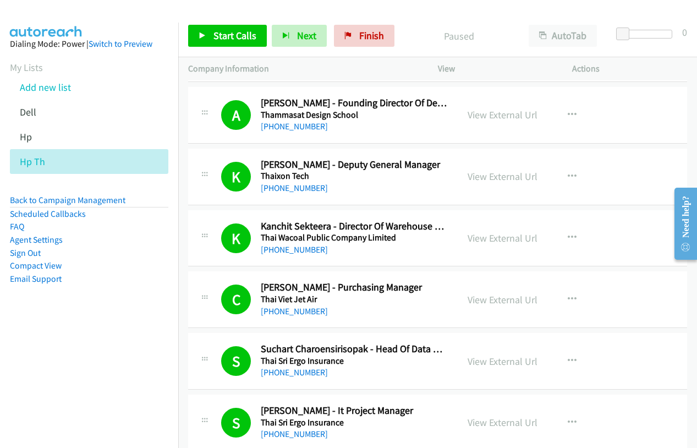
scroll to position [1494, 0]
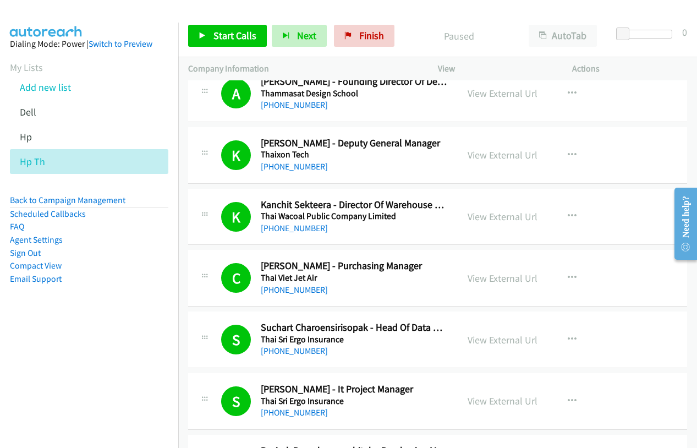
click at [506, 284] on div "View External Url" at bounding box center [503, 278] width 70 height 15
click at [504, 281] on link "View External Url" at bounding box center [503, 278] width 70 height 13
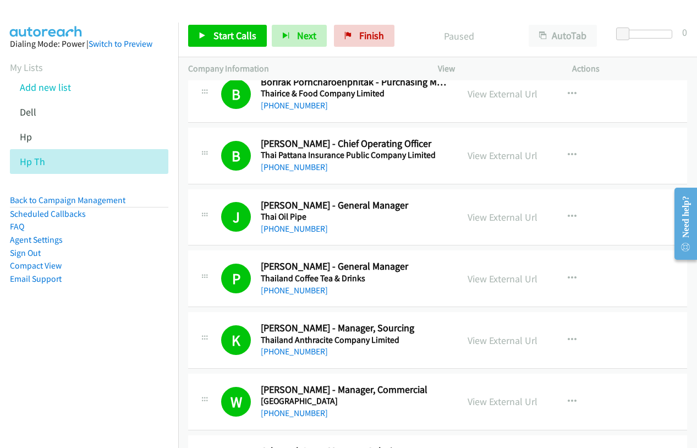
scroll to position [1879, 0]
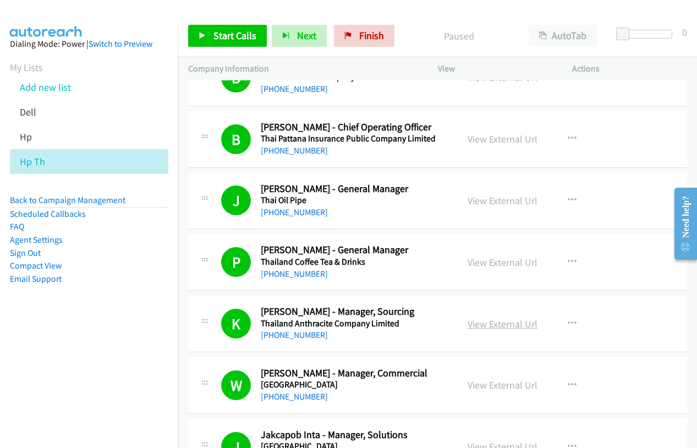
click at [481, 322] on link "View External Url" at bounding box center [503, 324] width 70 height 13
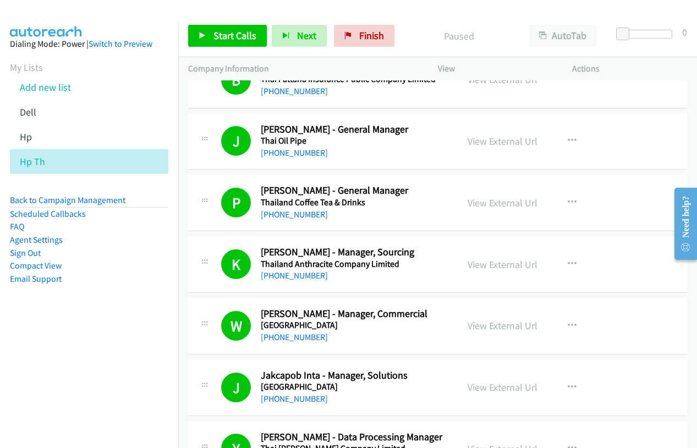
scroll to position [1989, 0]
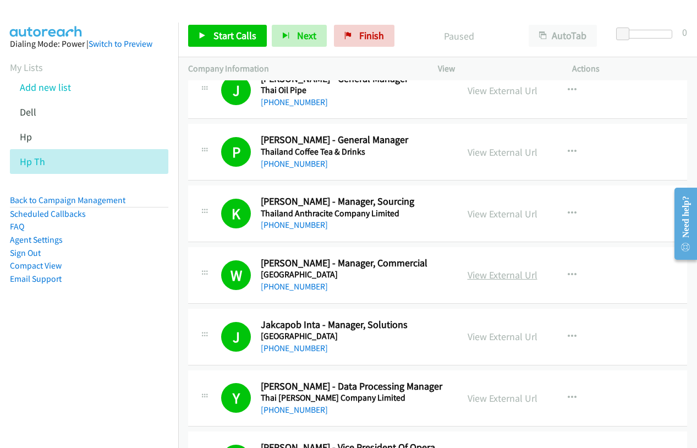
click at [479, 278] on link "View External Url" at bounding box center [503, 275] width 70 height 13
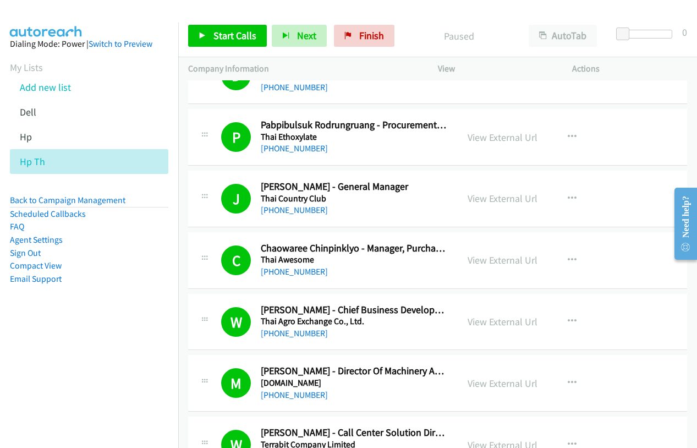
scroll to position [2374, 0]
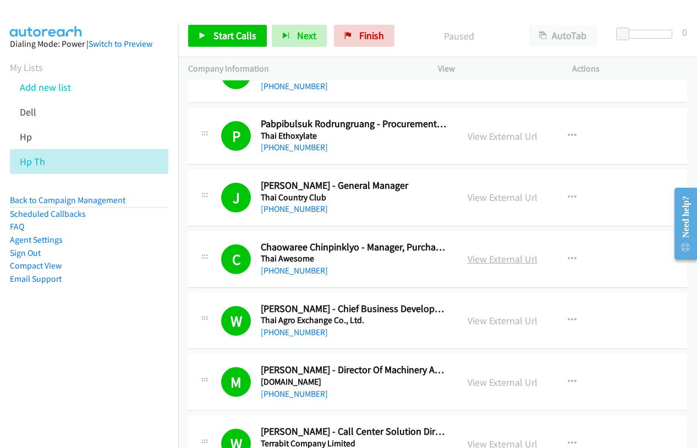
click at [507, 260] on link "View External Url" at bounding box center [503, 259] width 70 height 13
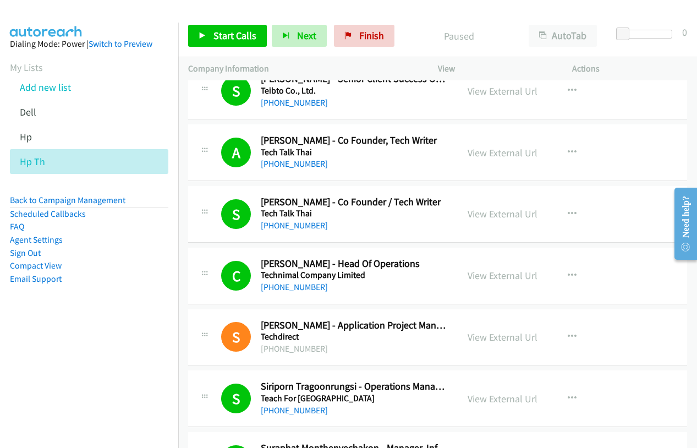
scroll to position [3090, 0]
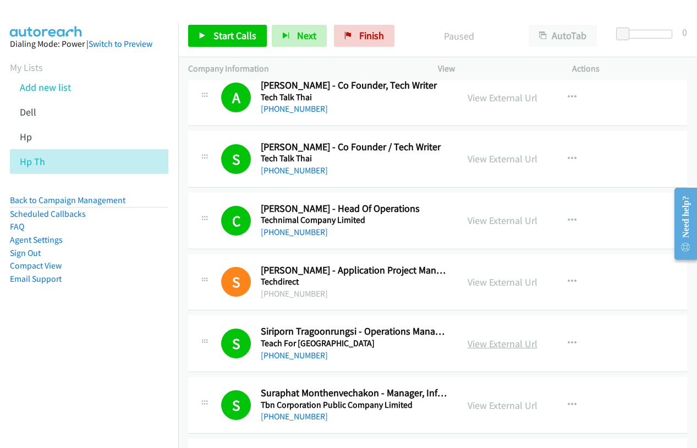
click at [507, 342] on link "View External Url" at bounding box center [503, 343] width 70 height 13
